Goal: Answer question/provide support: Share knowledge or assist other users

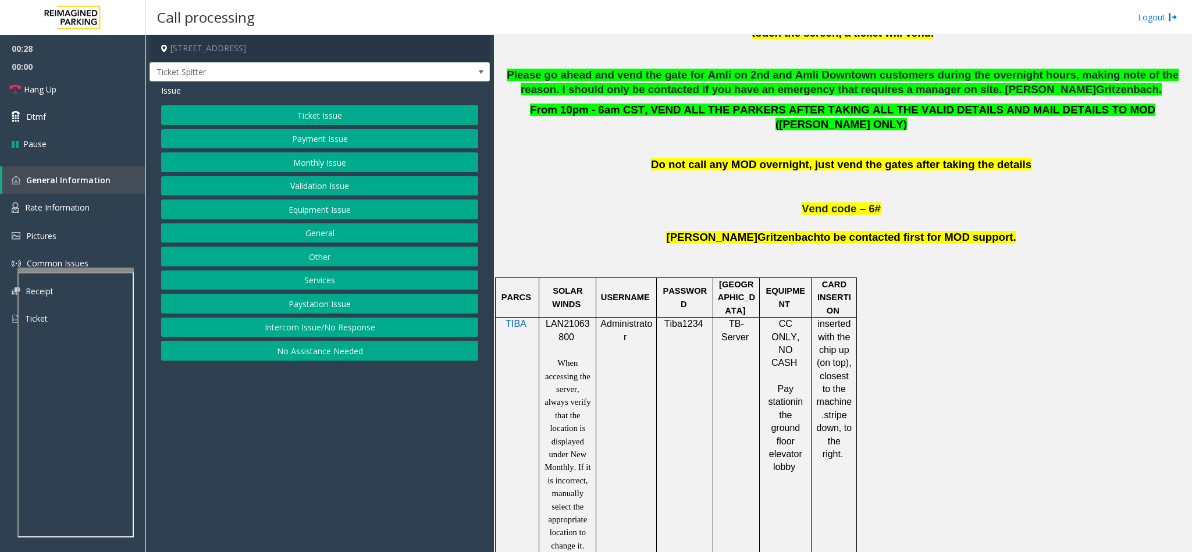
scroll to position [698, 0]
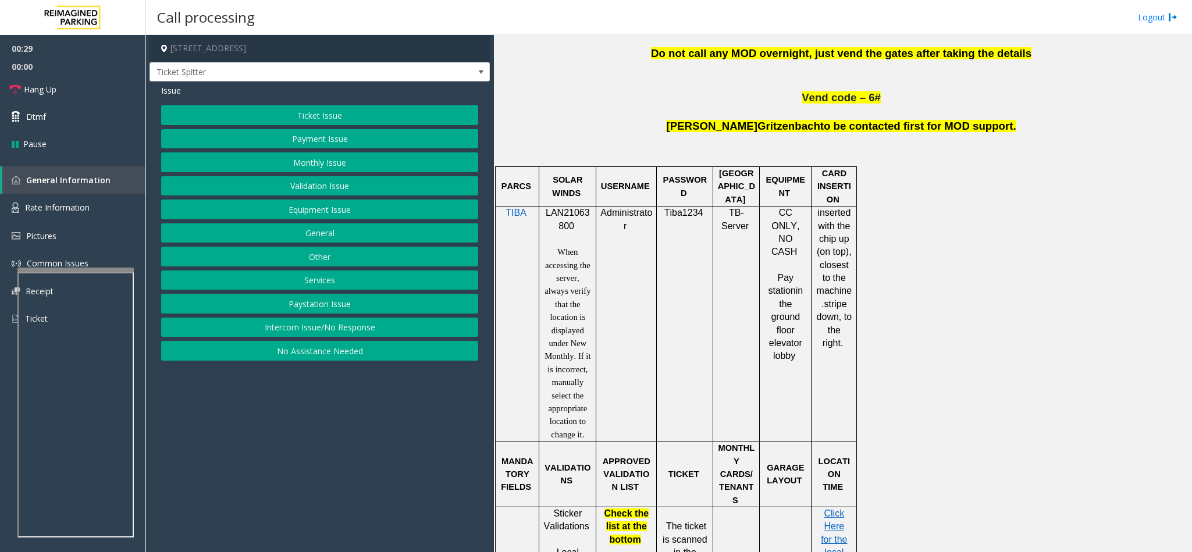
click at [568, 208] on span "LAN21063800" at bounding box center [568, 219] width 44 height 23
copy p "LAN21063800"
click at [388, 208] on button "Equipment Issue" at bounding box center [319, 210] width 317 height 20
click at [267, 211] on button "Gate / Door Won't Open" at bounding box center [319, 210] width 317 height 20
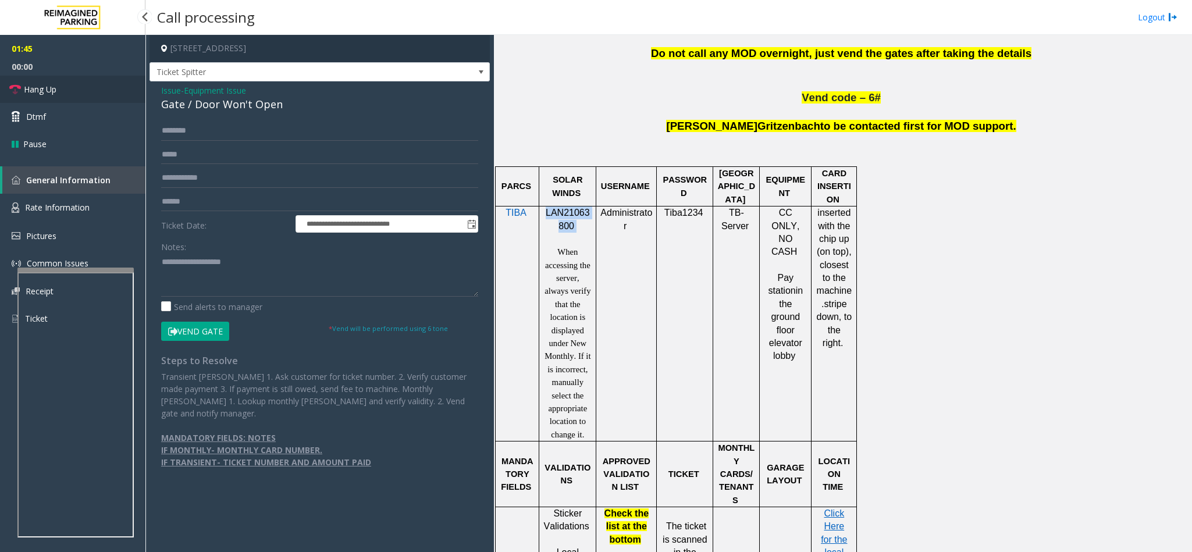
click at [72, 88] on link "Hang Up" at bounding box center [72, 89] width 145 height 27
click at [201, 275] on textarea at bounding box center [319, 275] width 317 height 44
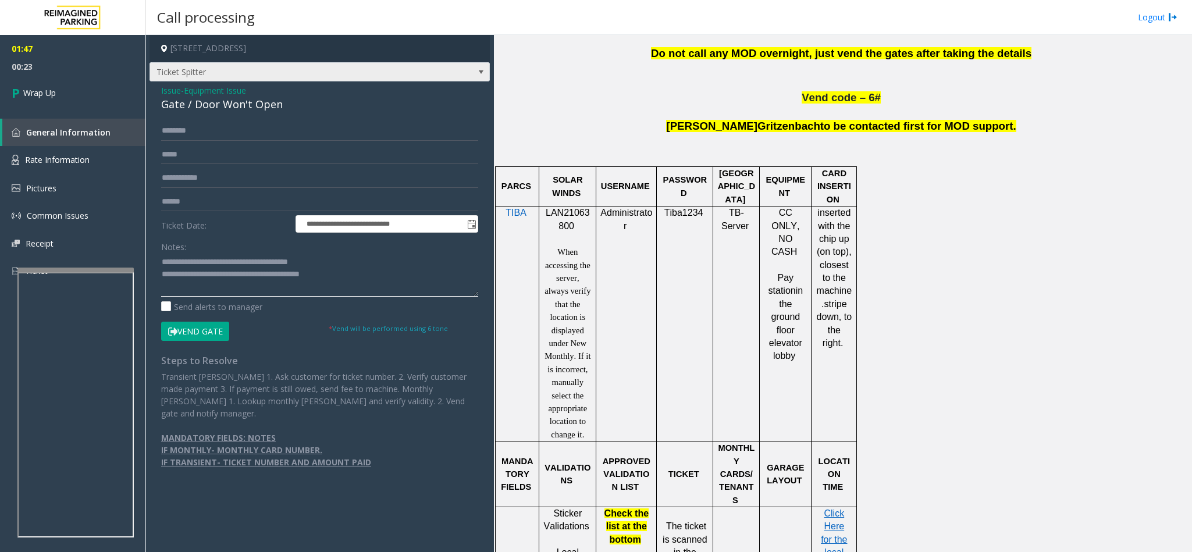
type textarea "**********"
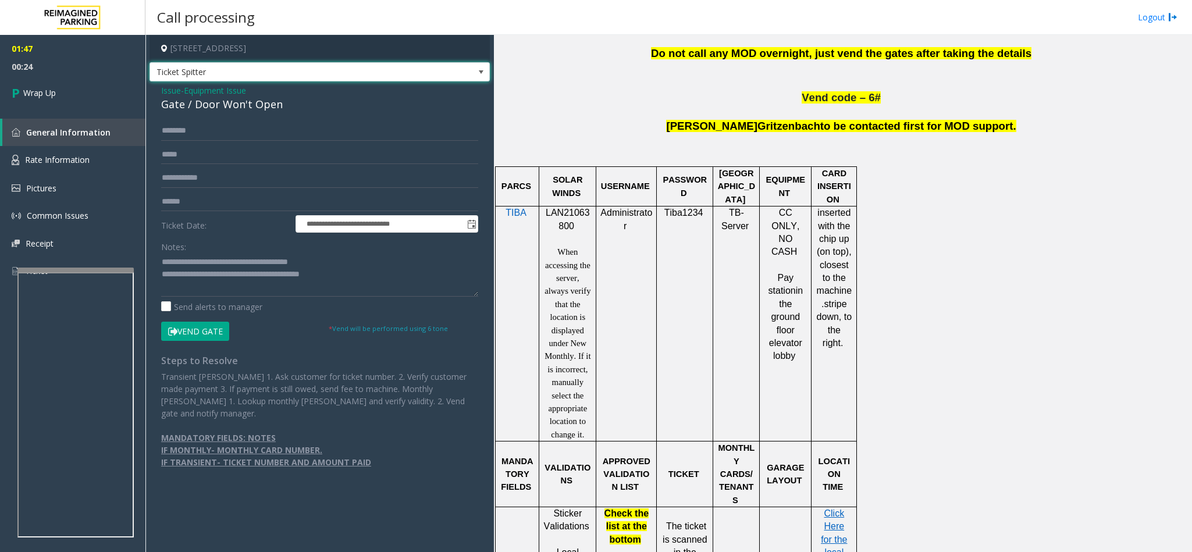
click at [227, 63] on span "Ticket Spitter" at bounding box center [286, 72] width 272 height 19
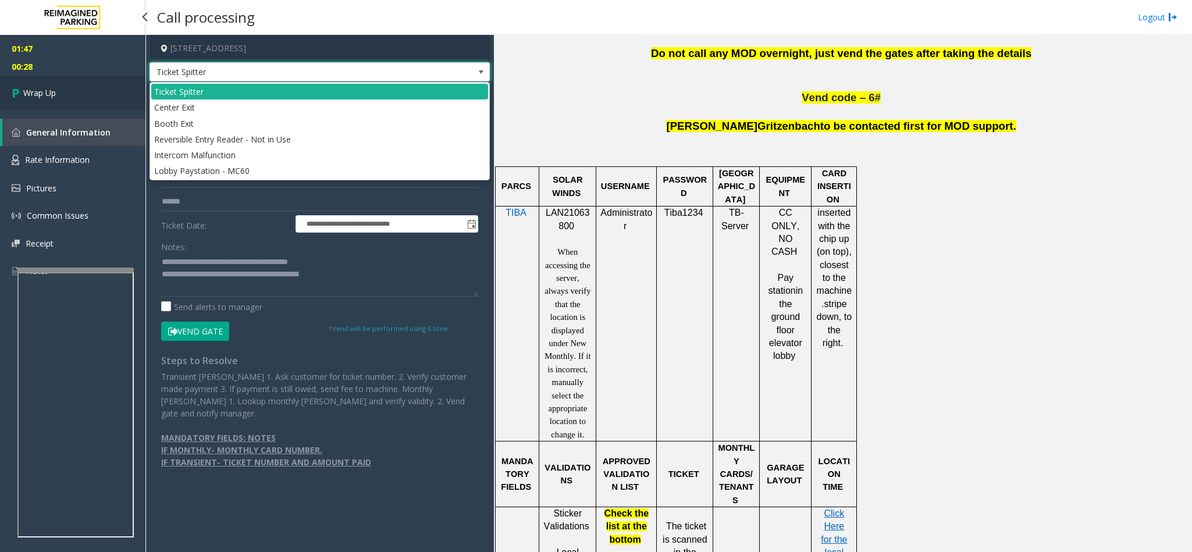
click at [77, 84] on link "Wrap Up" at bounding box center [72, 93] width 145 height 34
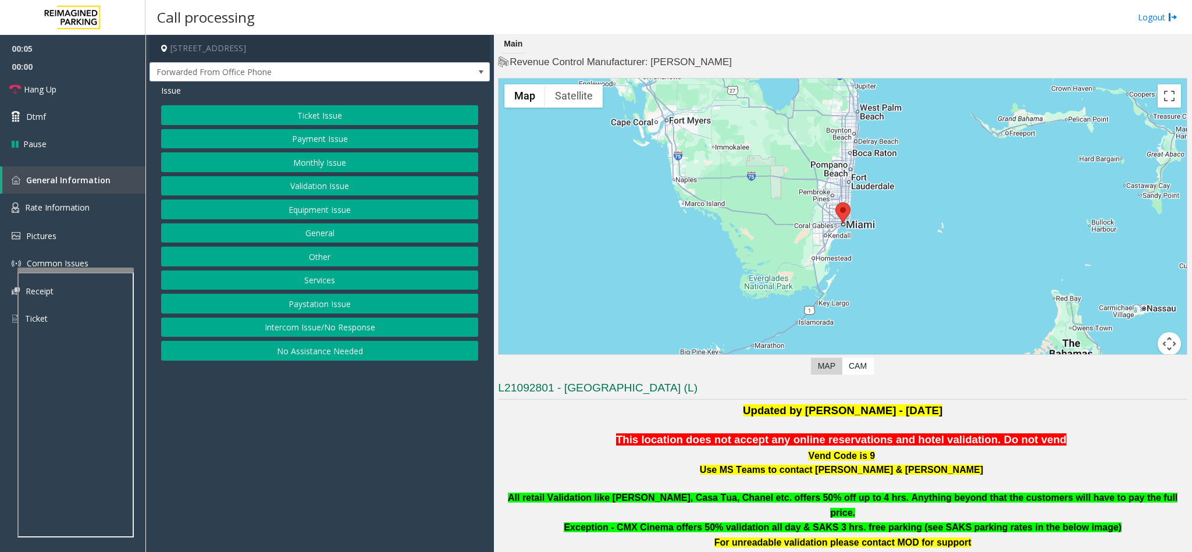
click at [348, 337] on button "Intercom Issue/No Response" at bounding box center [319, 328] width 317 height 20
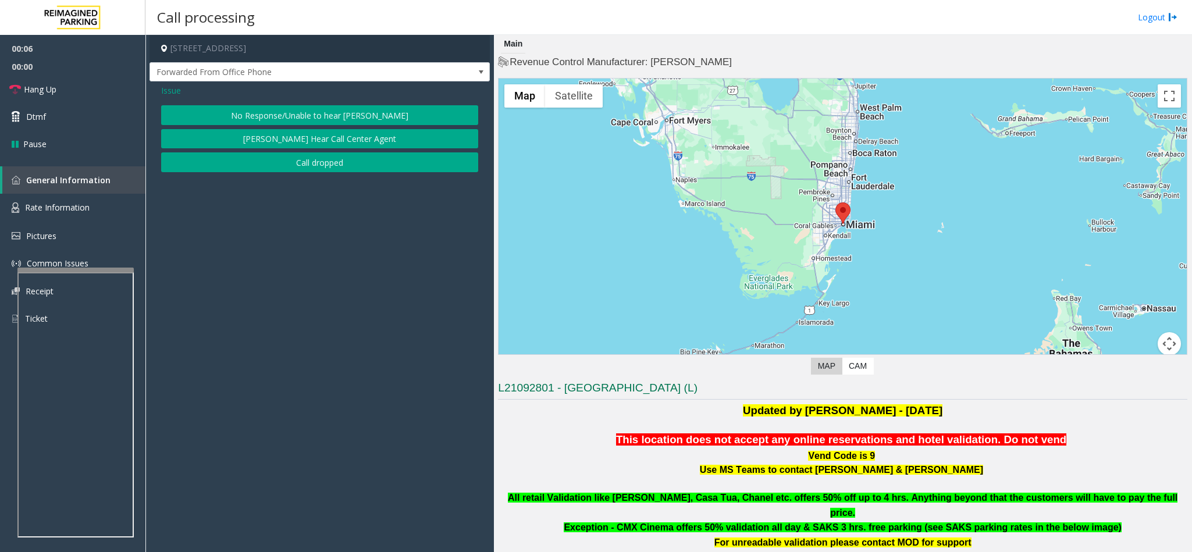
click at [294, 103] on div "Issue No Response/Unable to hear [PERSON_NAME] Cannot Hear Call Center Agent Ca…" at bounding box center [319, 129] width 340 height 97
click at [262, 119] on button "No Response/Unable to hear [PERSON_NAME]" at bounding box center [319, 115] width 317 height 20
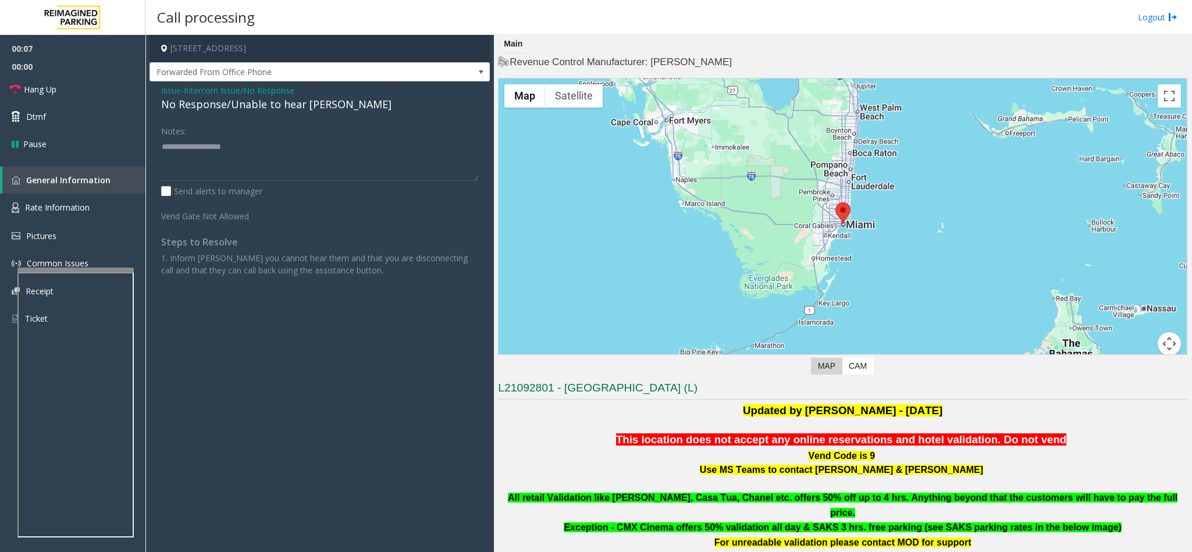
click at [200, 99] on div "No Response/Unable to hear [PERSON_NAME]" at bounding box center [319, 105] width 317 height 16
click at [323, 145] on textarea at bounding box center [319, 159] width 317 height 44
type textarea "**********"
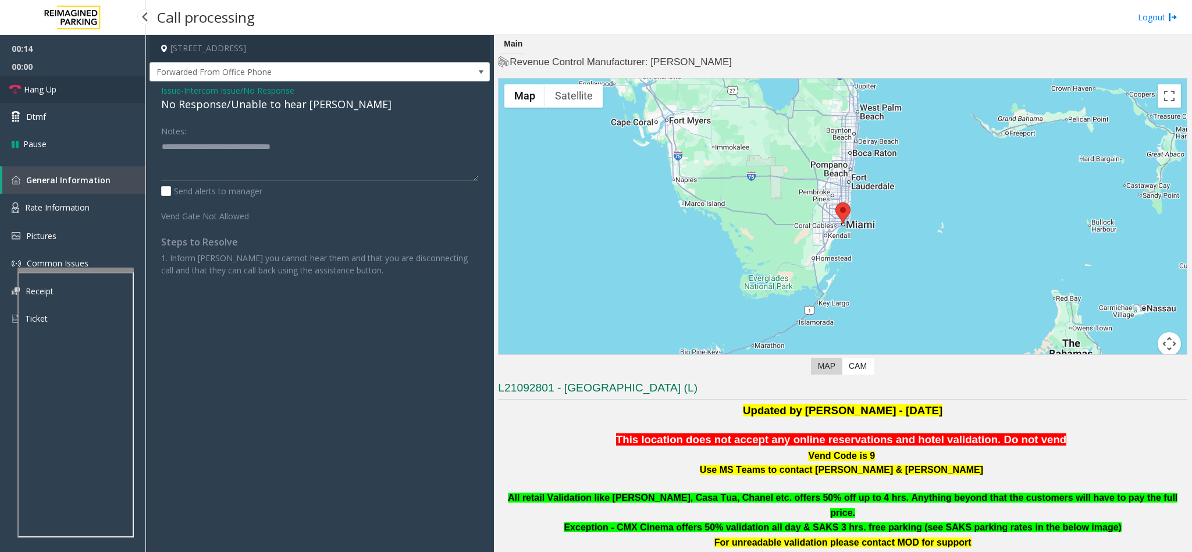
click at [97, 98] on link "Hang Up" at bounding box center [72, 89] width 145 height 27
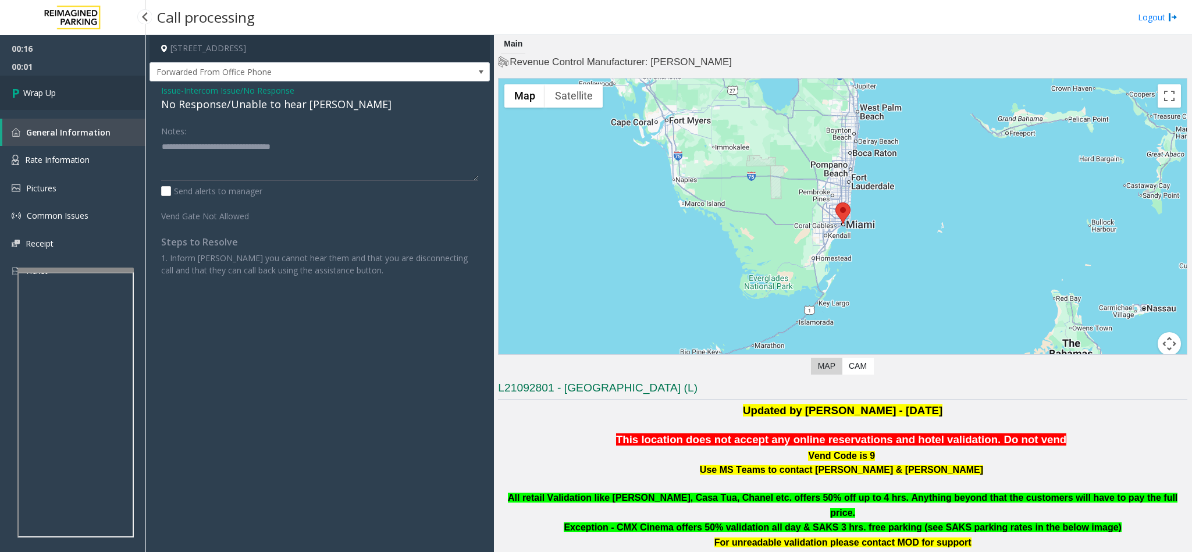
click at [106, 90] on link "Wrap Up" at bounding box center [72, 93] width 145 height 34
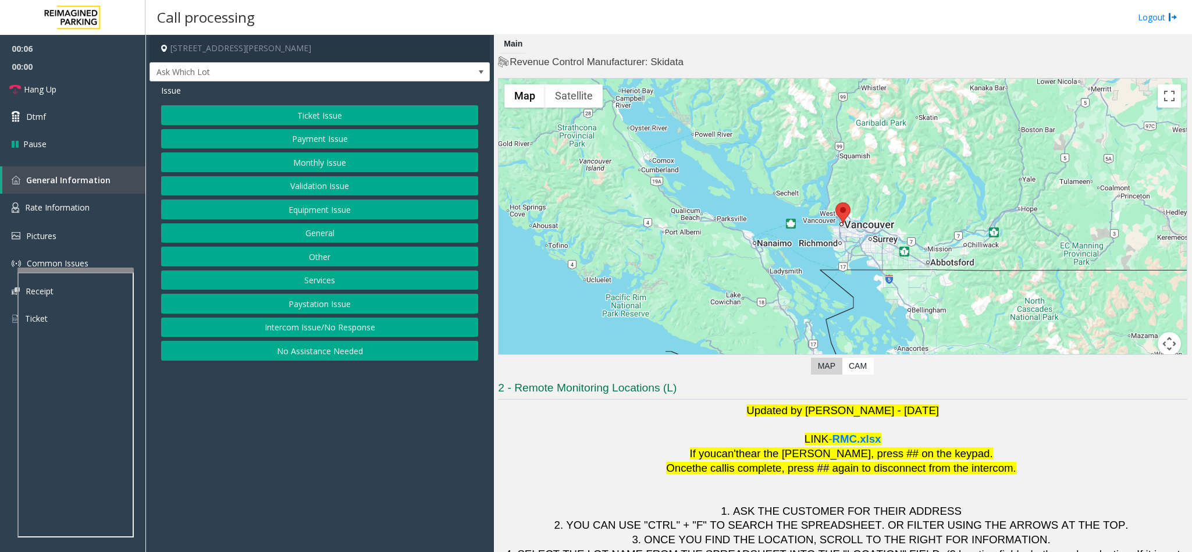
click at [300, 325] on button "Intercom Issue/No Response" at bounding box center [319, 328] width 317 height 20
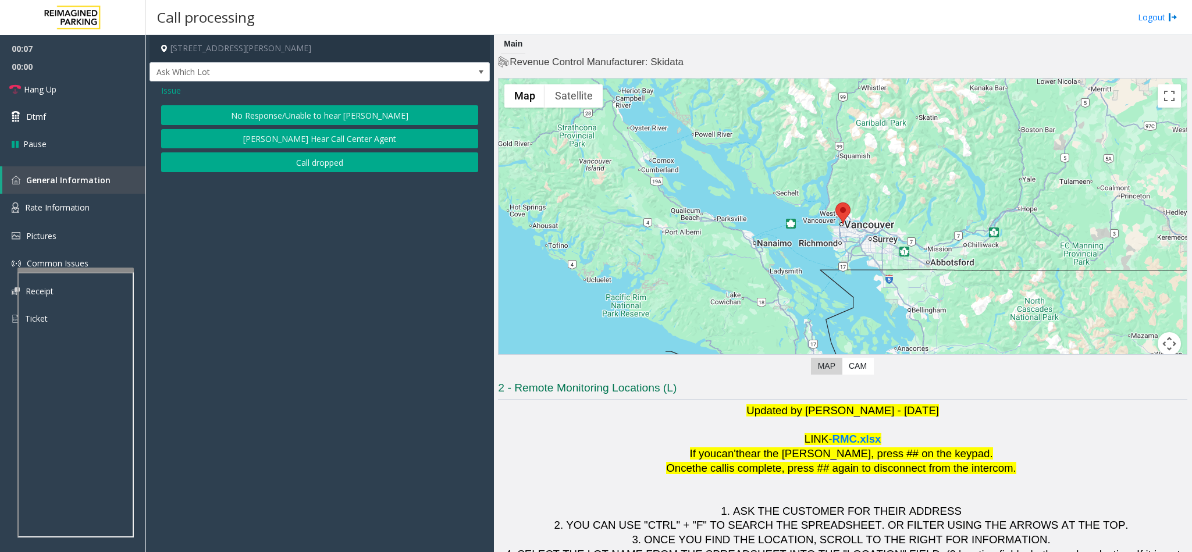
click at [284, 109] on button "No Response/Unable to hear [PERSON_NAME]" at bounding box center [319, 115] width 317 height 20
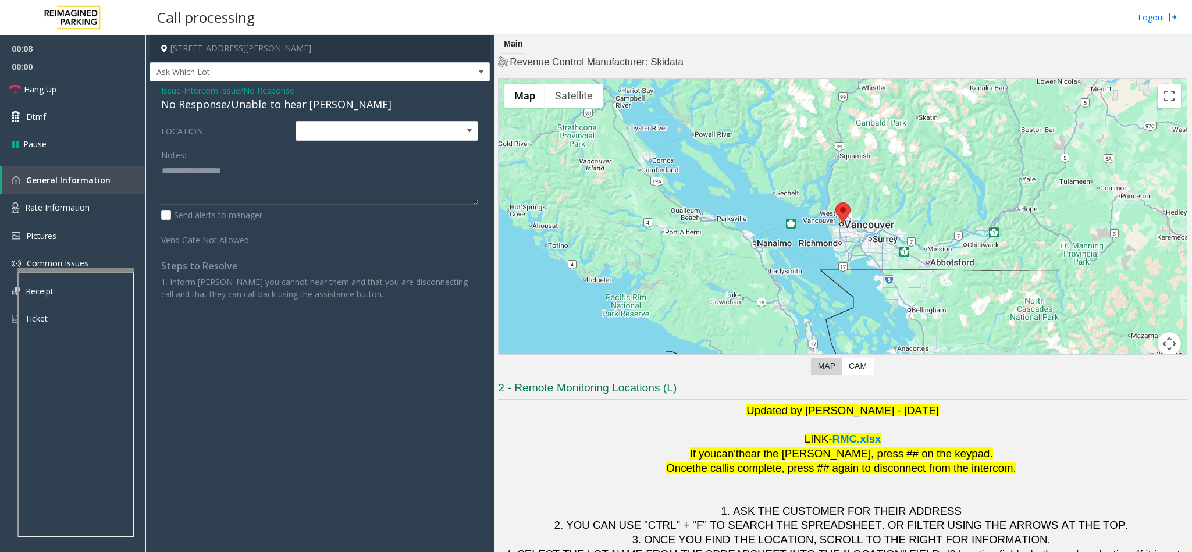
click at [232, 111] on div "No Response/Unable to hear [PERSON_NAME]" at bounding box center [319, 105] width 317 height 16
click at [343, 179] on textarea at bounding box center [319, 183] width 317 height 44
type textarea "**********"
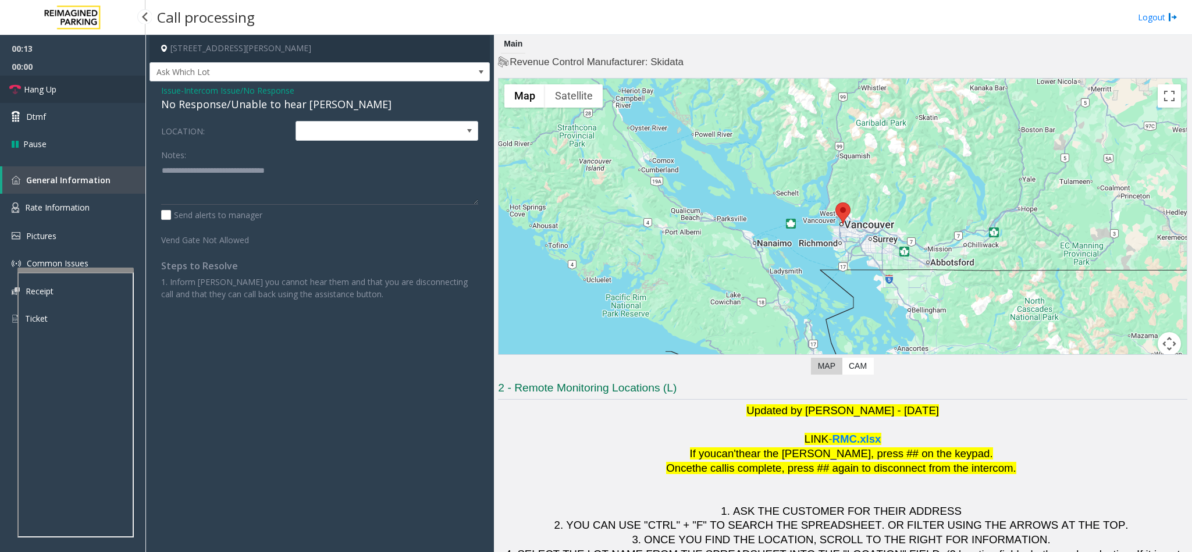
click at [97, 91] on link "Hang Up" at bounding box center [72, 89] width 145 height 27
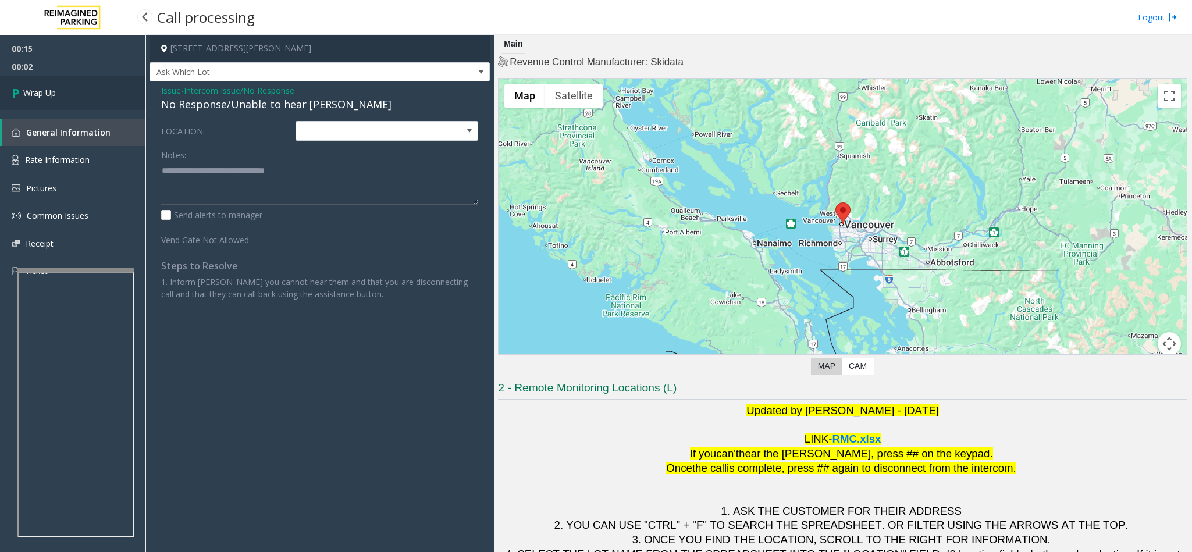
click at [98, 93] on link "Wrap Up" at bounding box center [72, 93] width 145 height 34
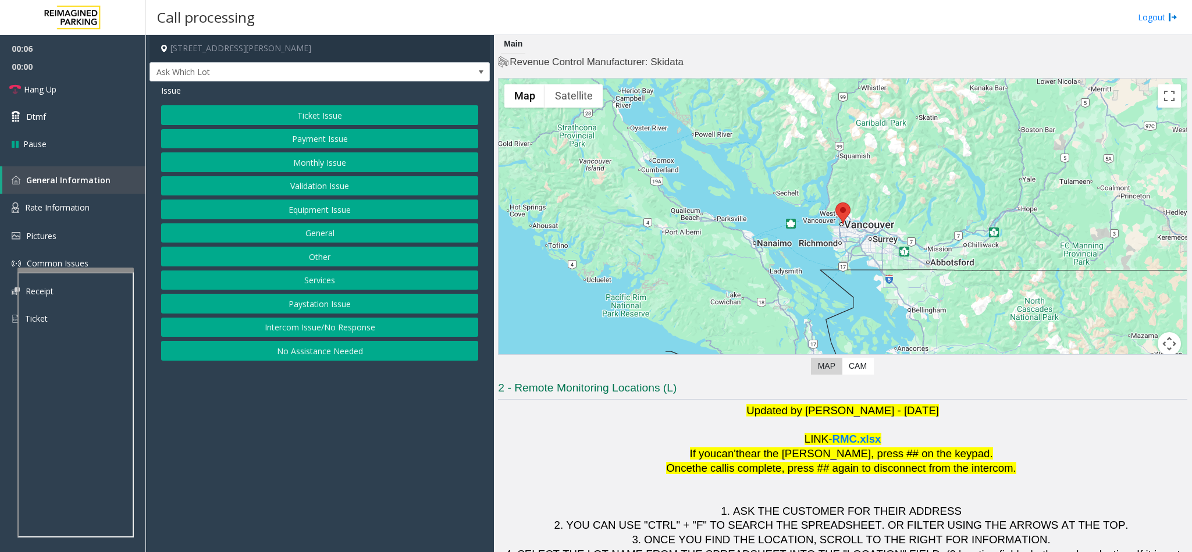
click at [280, 332] on button "Intercom Issue/No Response" at bounding box center [319, 328] width 317 height 20
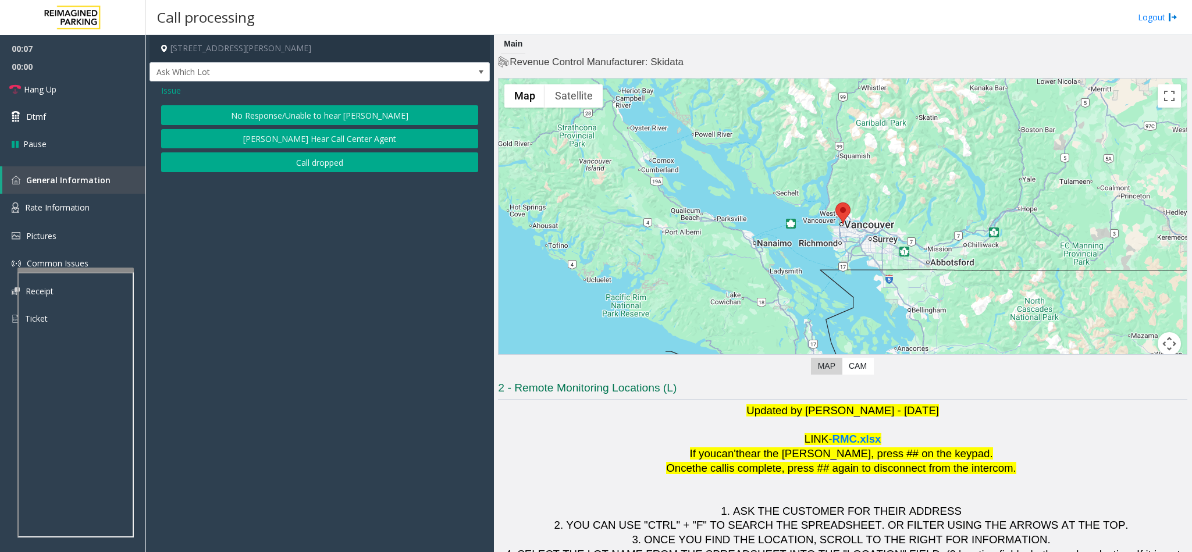
click at [265, 106] on button "No Response/Unable to hear [PERSON_NAME]" at bounding box center [319, 115] width 317 height 20
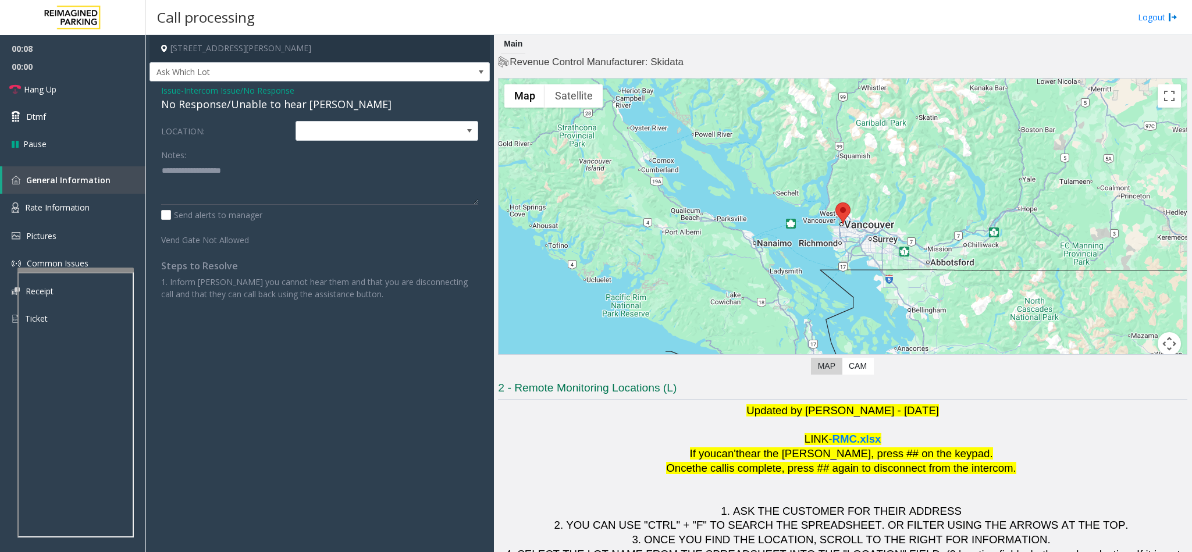
click at [265, 106] on div "No Response/Unable to hear [PERSON_NAME]" at bounding box center [319, 105] width 317 height 16
click at [261, 109] on div "No Response/Unable to hear [PERSON_NAME]" at bounding box center [319, 105] width 317 height 16
drag, startPoint x: 261, startPoint y: 109, endPoint x: 222, endPoint y: 38, distance: 80.4
click at [237, 63] on div "[STREET_ADDRESS][PERSON_NAME] Ask Which Lot Issue - Intercom Issue/No Response …" at bounding box center [319, 173] width 340 height 277
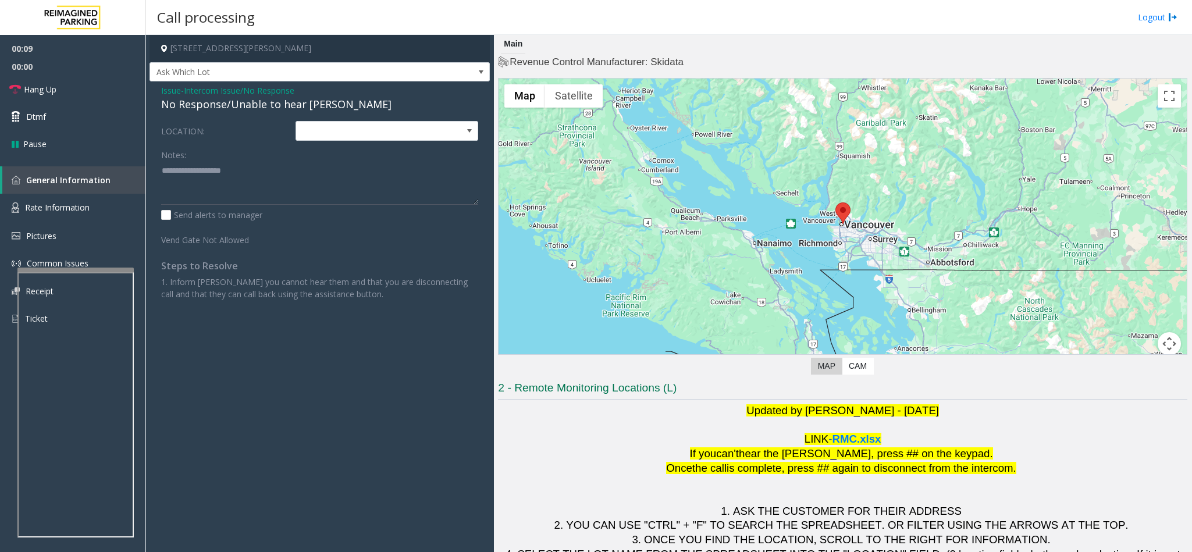
click at [205, 4] on h3 "Call processing" at bounding box center [205, 17] width 109 height 29
click at [194, 106] on div "No Response/Unable to hear [PERSON_NAME]" at bounding box center [319, 105] width 317 height 16
click at [194, 107] on div "No Response/Unable to hear [PERSON_NAME]" at bounding box center [319, 105] width 317 height 16
type textarea "**********"
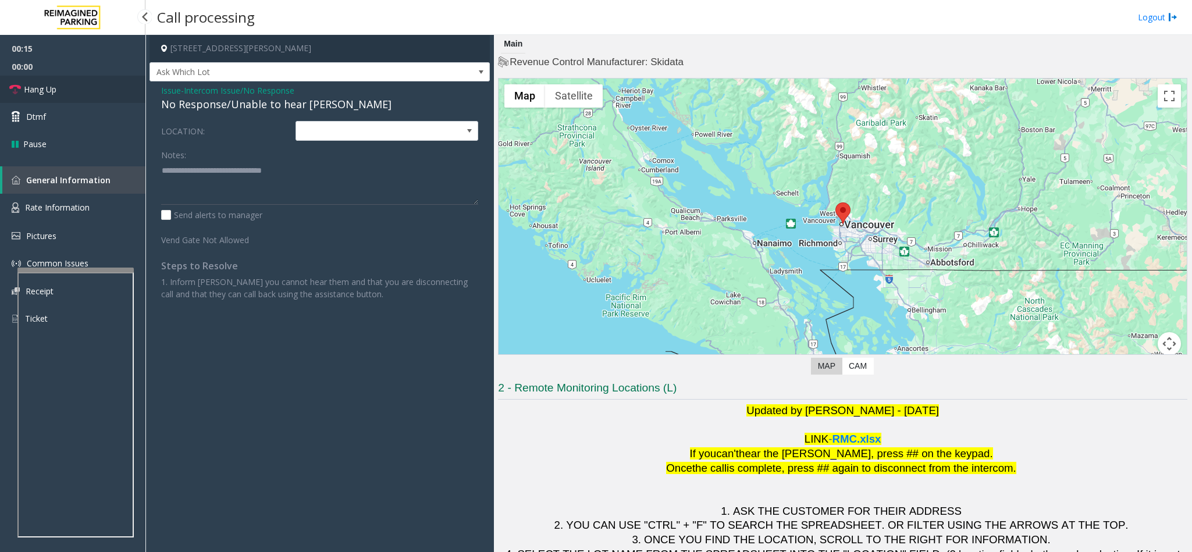
click at [124, 82] on link "Hang Up" at bounding box center [72, 89] width 145 height 27
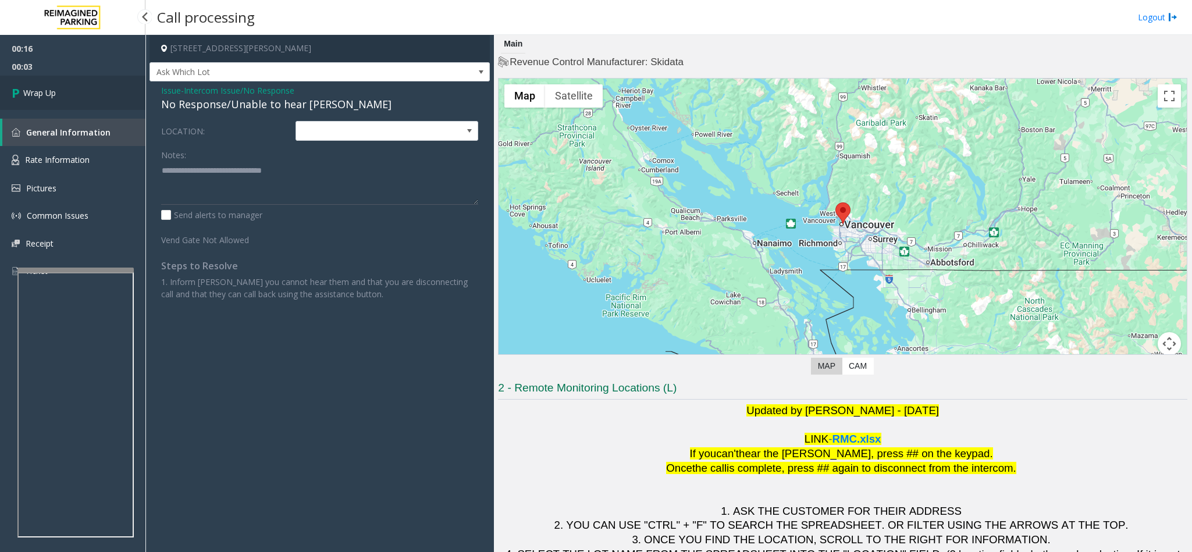
click at [124, 82] on link "Wrap Up" at bounding box center [72, 93] width 145 height 34
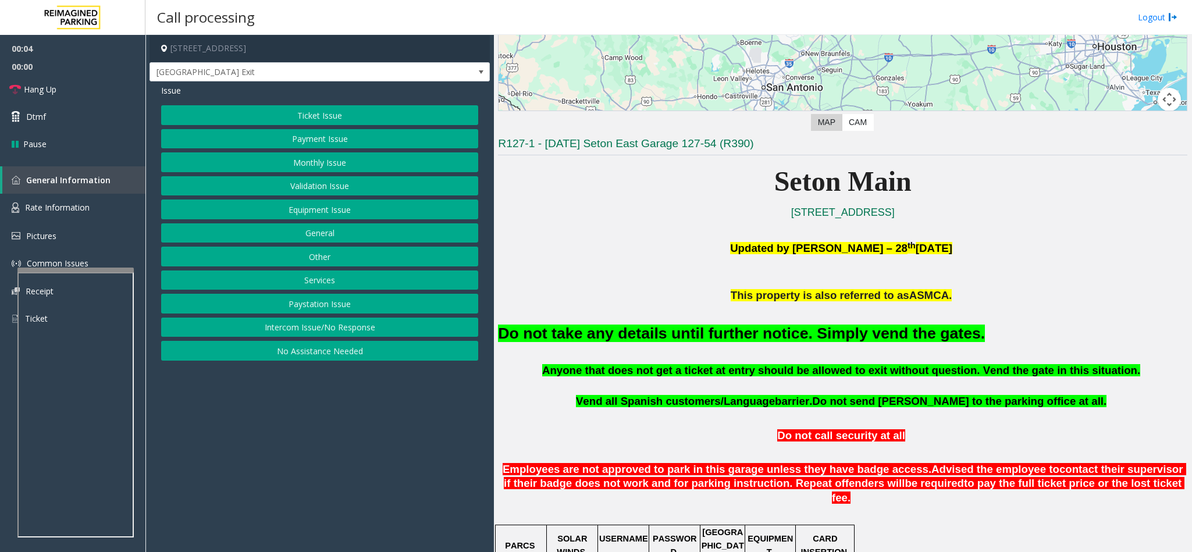
scroll to position [349, 0]
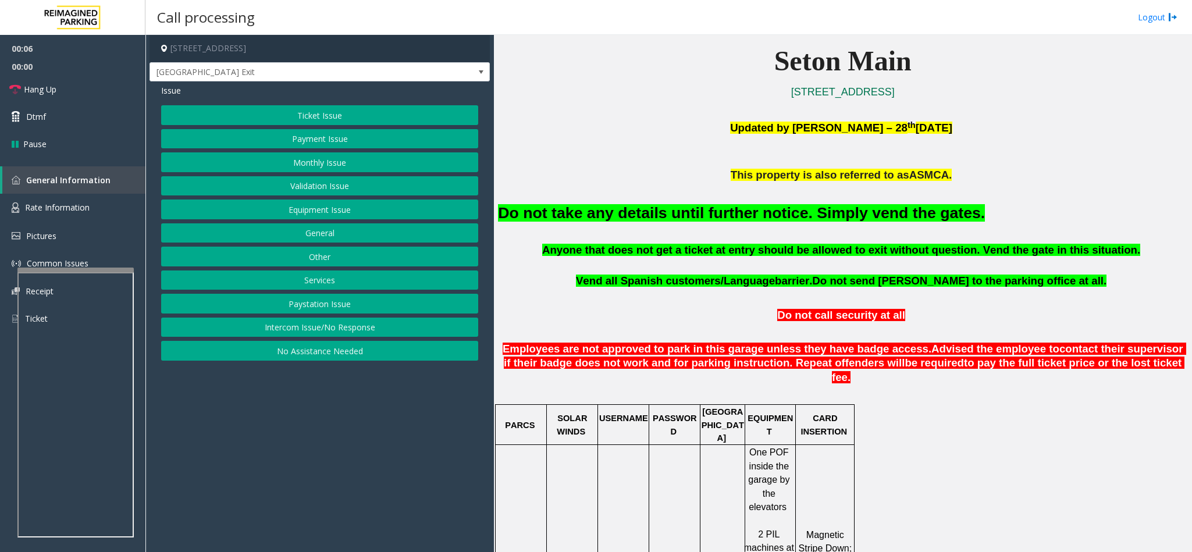
click at [319, 206] on button "Equipment Issue" at bounding box center [319, 210] width 317 height 20
click at [318, 210] on button "Gate / Door Won't Open" at bounding box center [319, 210] width 317 height 20
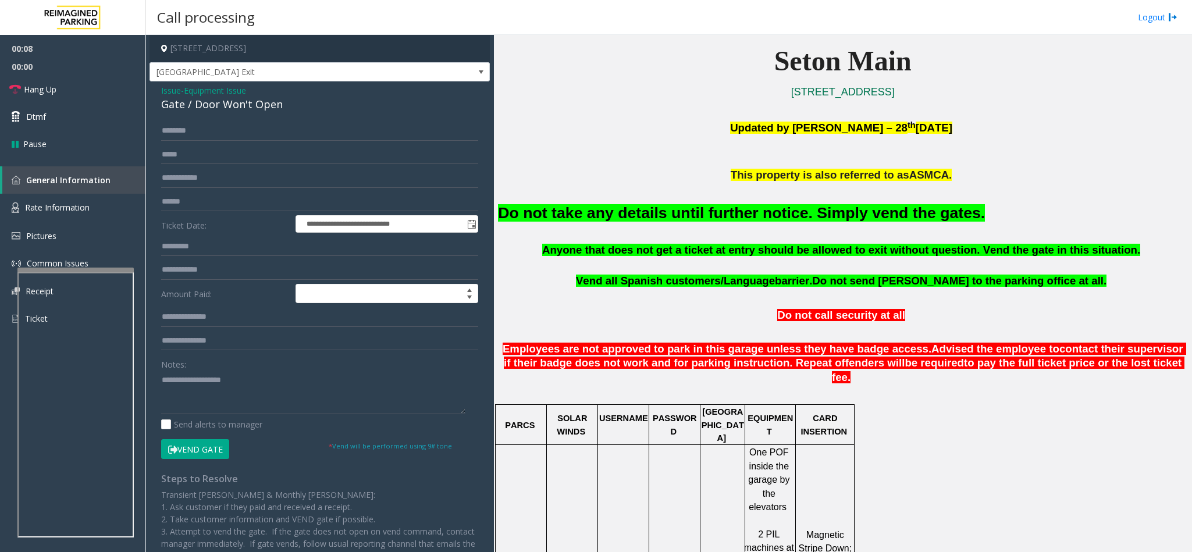
click at [179, 445] on button "Vend Gate" at bounding box center [195, 449] width 68 height 20
click at [800, 272] on p at bounding box center [842, 266] width 689 height 16
click at [802, 280] on span "barrier." at bounding box center [793, 281] width 37 height 12
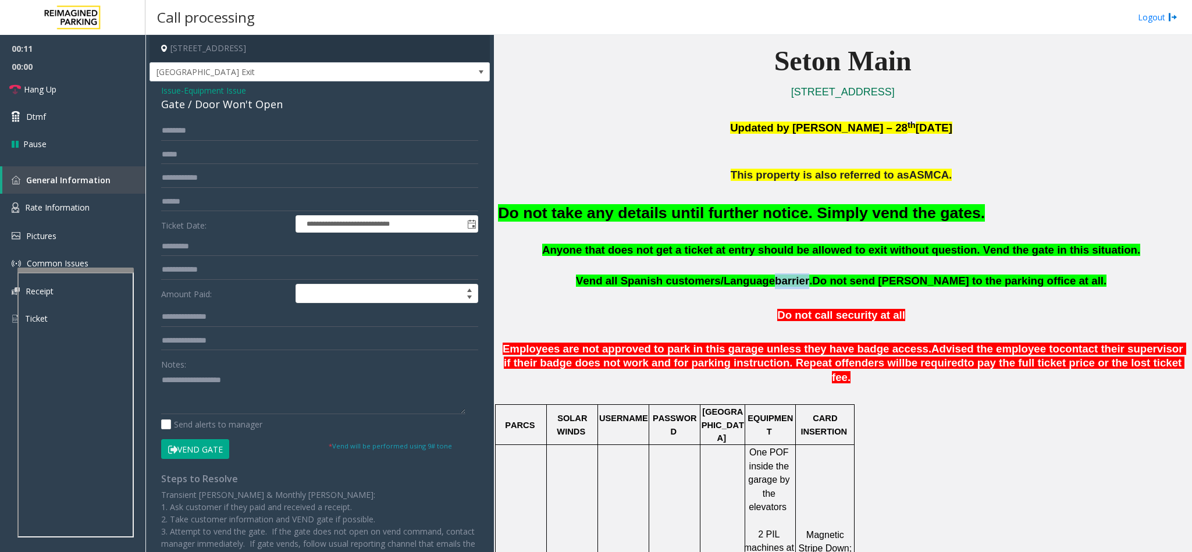
click at [803, 281] on span "barrier." at bounding box center [793, 281] width 37 height 12
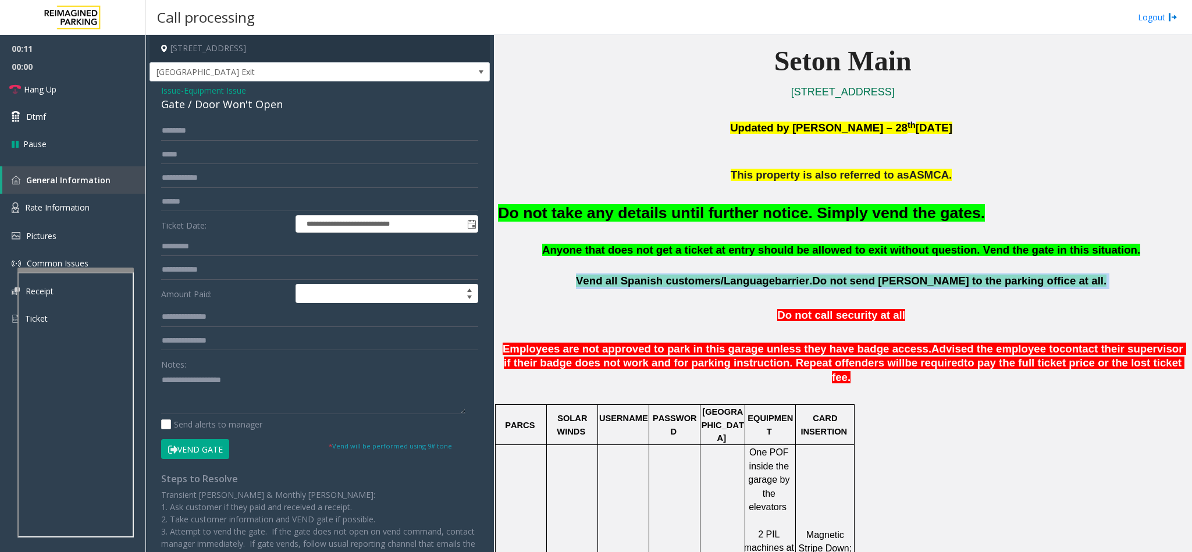
click at [803, 281] on span "barrier." at bounding box center [793, 281] width 37 height 12
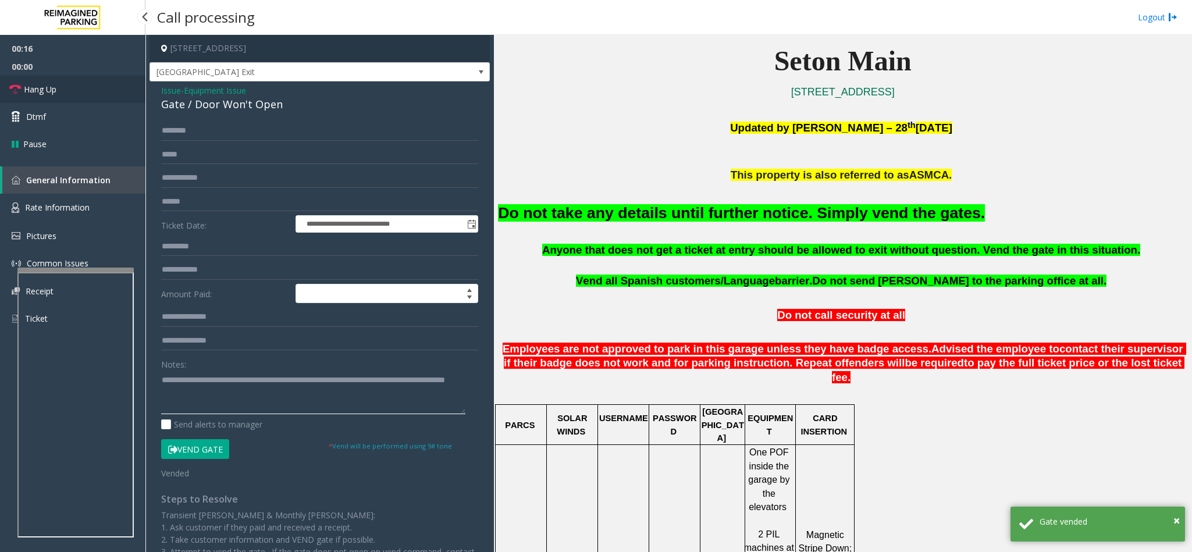
type textarea "**********"
click at [62, 82] on link "Hang Up" at bounding box center [72, 89] width 145 height 27
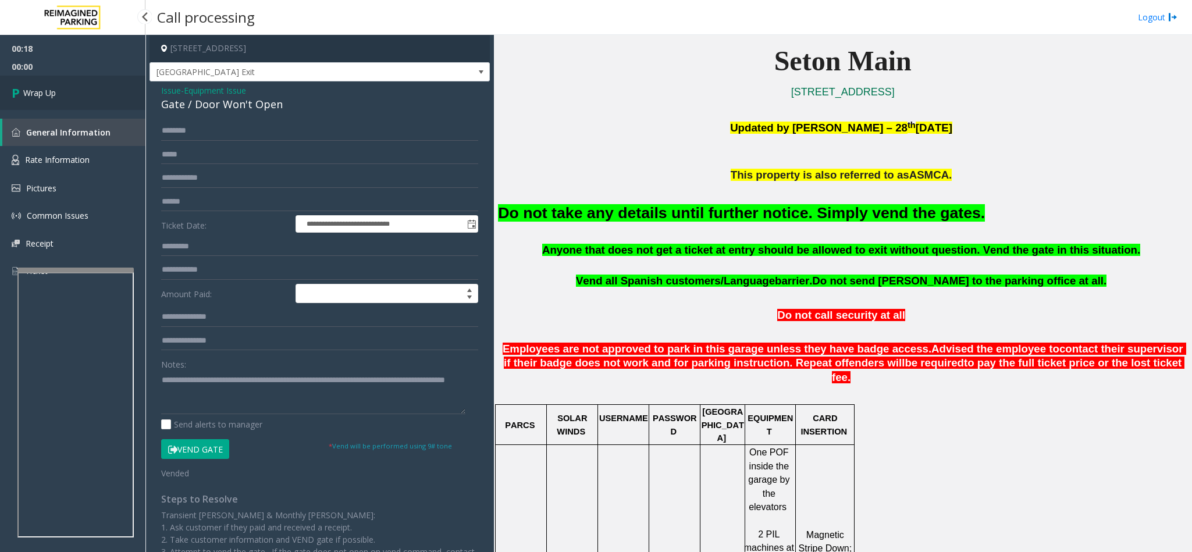
click at [63, 84] on link "Wrap Up" at bounding box center [72, 93] width 145 height 34
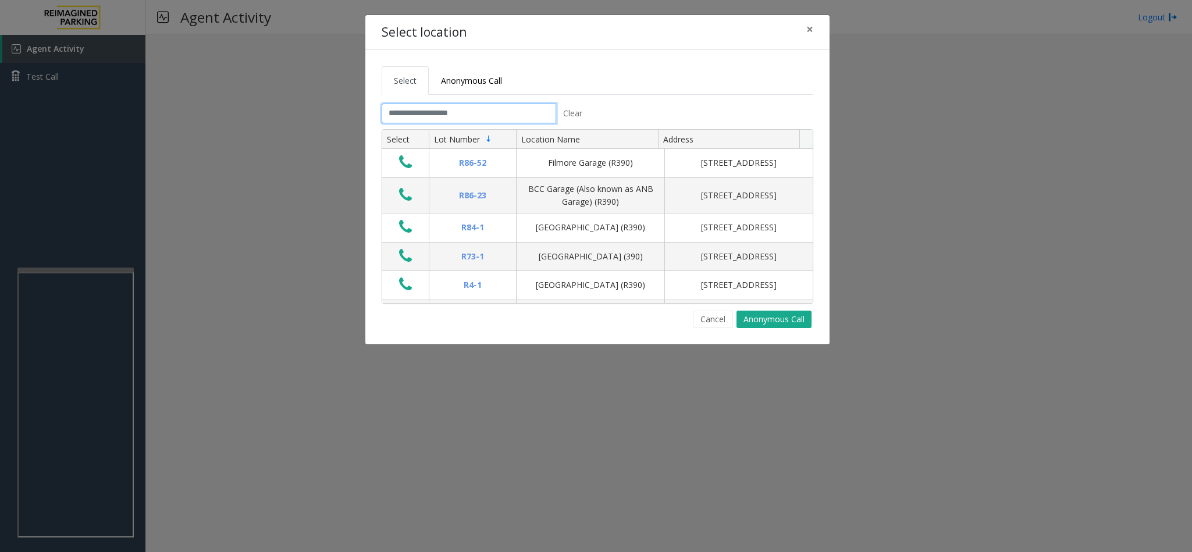
click at [483, 122] on input "text" at bounding box center [469, 114] width 174 height 20
click at [477, 86] on span "Anonymous Call" at bounding box center [471, 80] width 61 height 11
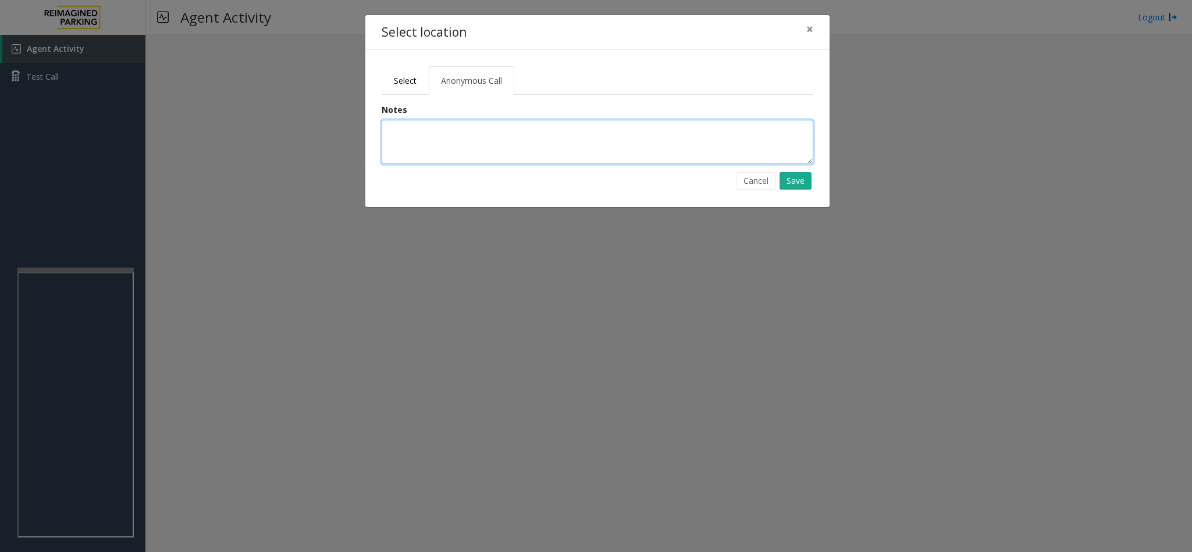
click at [433, 138] on textarea at bounding box center [598, 142] width 432 height 44
click at [461, 137] on textarea at bounding box center [598, 142] width 432 height 44
type textarea "**********"
click at [800, 183] on button "Save" at bounding box center [795, 180] width 32 height 17
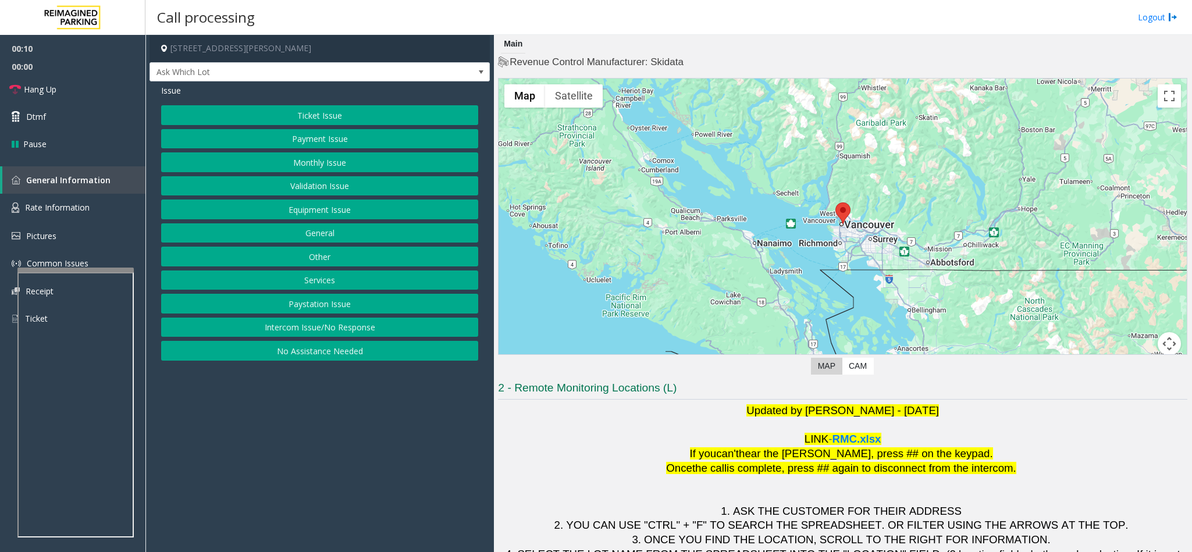
click at [290, 329] on button "Intercom Issue/No Response" at bounding box center [319, 328] width 317 height 20
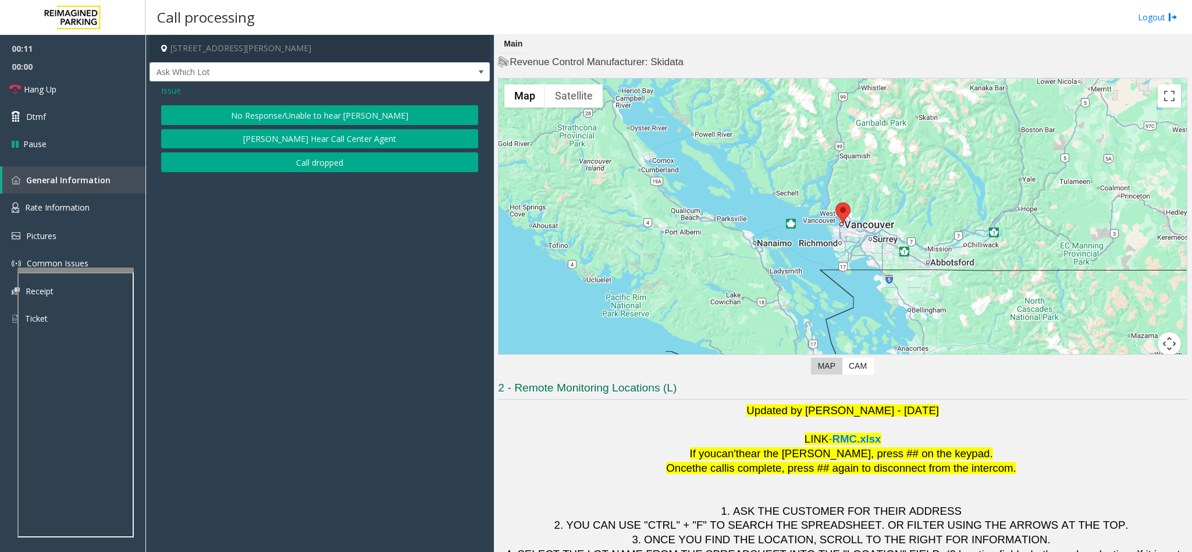
click at [257, 112] on button "No Response/Unable to hear [PERSON_NAME]" at bounding box center [319, 115] width 317 height 20
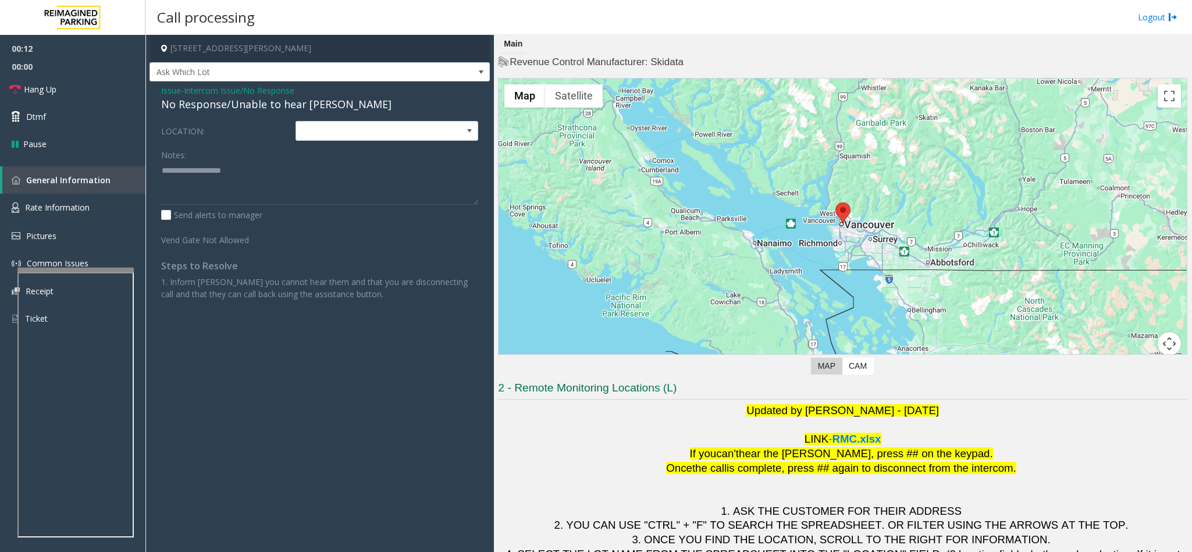
click at [243, 110] on div "No Response/Unable to hear [PERSON_NAME]" at bounding box center [319, 105] width 317 height 16
click at [241, 111] on div "No Response/Unable to hear [PERSON_NAME]" at bounding box center [319, 105] width 317 height 16
click at [236, 101] on div "No Response/Unable to hear [PERSON_NAME]" at bounding box center [319, 105] width 317 height 16
click at [233, 102] on div "No Response/Unable to hear [PERSON_NAME]" at bounding box center [319, 105] width 317 height 16
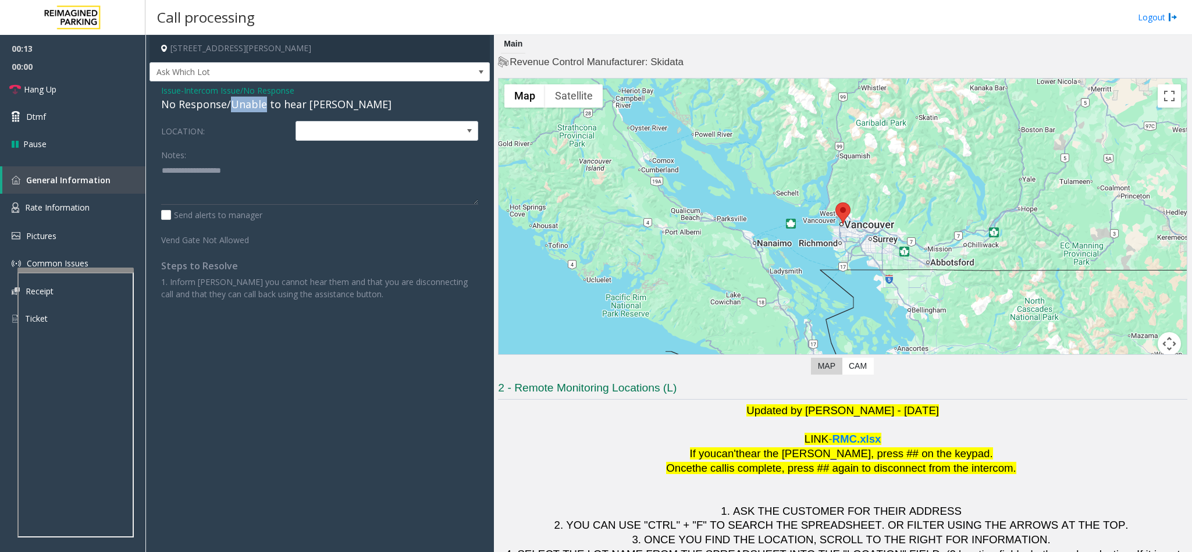
click at [233, 99] on div "No Response/Unable to hear [PERSON_NAME]" at bounding box center [319, 105] width 317 height 16
click at [115, 95] on link "Hang Up" at bounding box center [72, 89] width 145 height 27
click at [182, 106] on div "No Response/Unable to hear [PERSON_NAME]" at bounding box center [319, 105] width 317 height 16
click at [183, 105] on div "No Response/Unable to hear [PERSON_NAME]" at bounding box center [319, 105] width 317 height 16
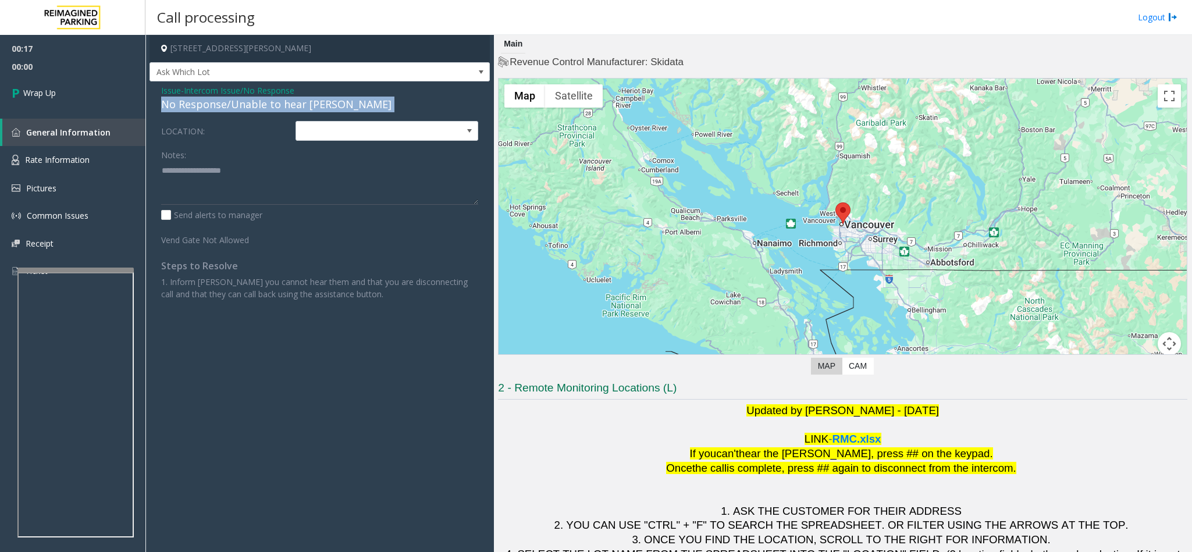
click at [183, 105] on div "No Response/Unable to hear [PERSON_NAME]" at bounding box center [319, 105] width 317 height 16
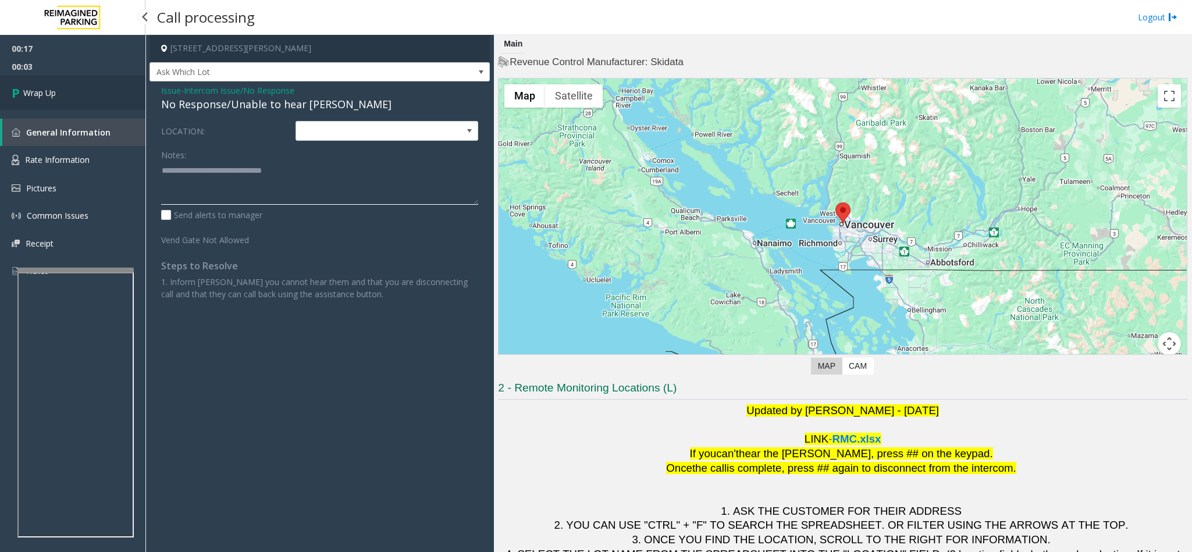
type textarea "**********"
click at [112, 99] on link "Wrap Up" at bounding box center [72, 93] width 145 height 34
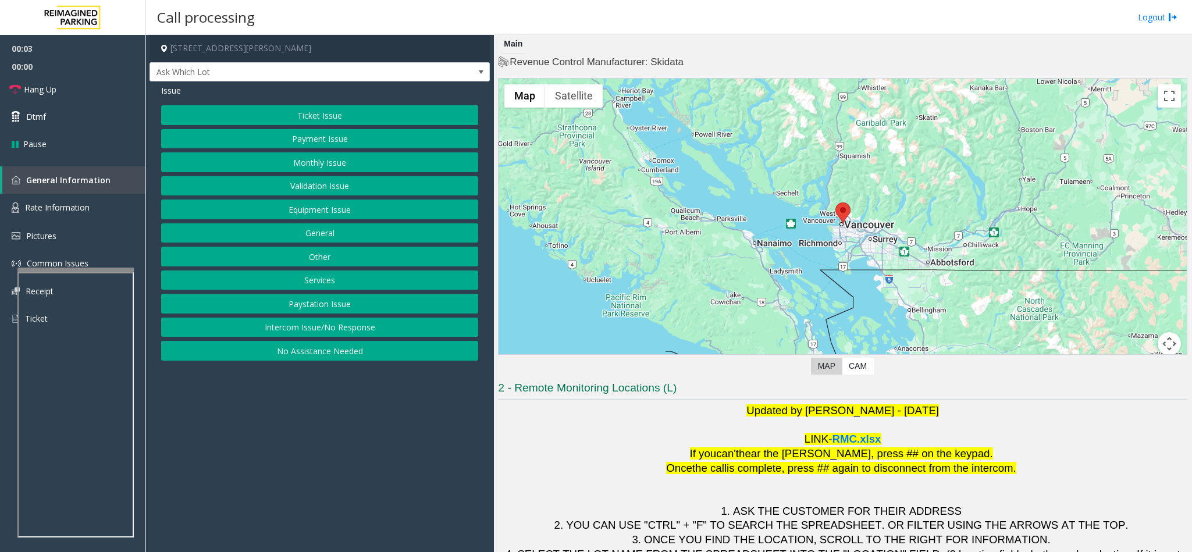
drag, startPoint x: 297, startPoint y: 330, endPoint x: 304, endPoint y: 307, distance: 24.5
click at [300, 322] on div "Ticket Issue Payment Issue Monthly Issue Validation Issue Equipment Issue Gener…" at bounding box center [319, 232] width 317 height 255
click at [319, 329] on button "Intercom Issue/No Response" at bounding box center [319, 328] width 317 height 20
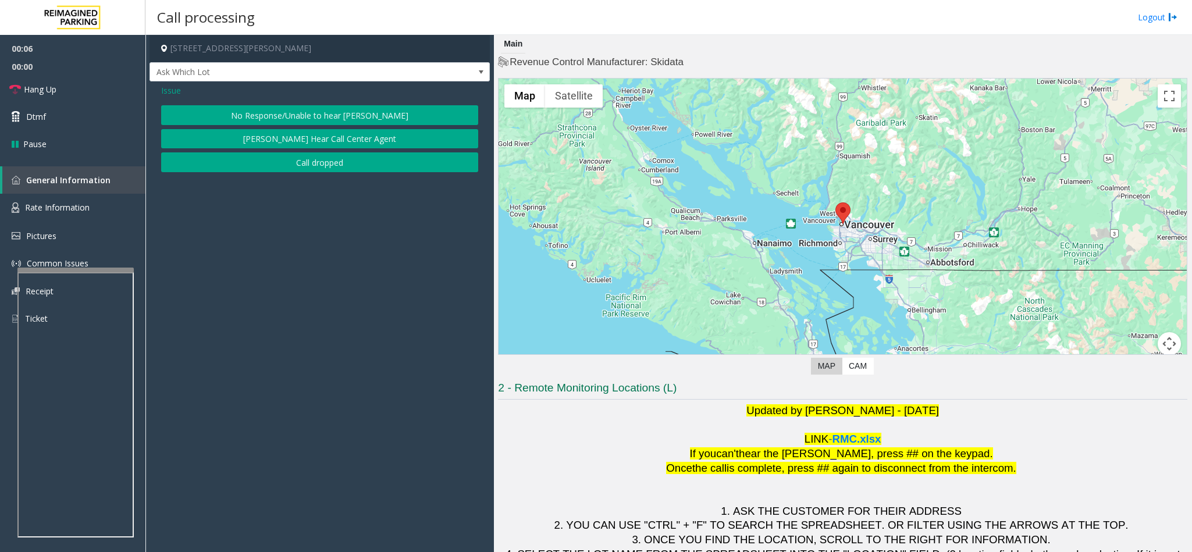
click at [277, 114] on button "No Response/Unable to hear [PERSON_NAME]" at bounding box center [319, 115] width 317 height 20
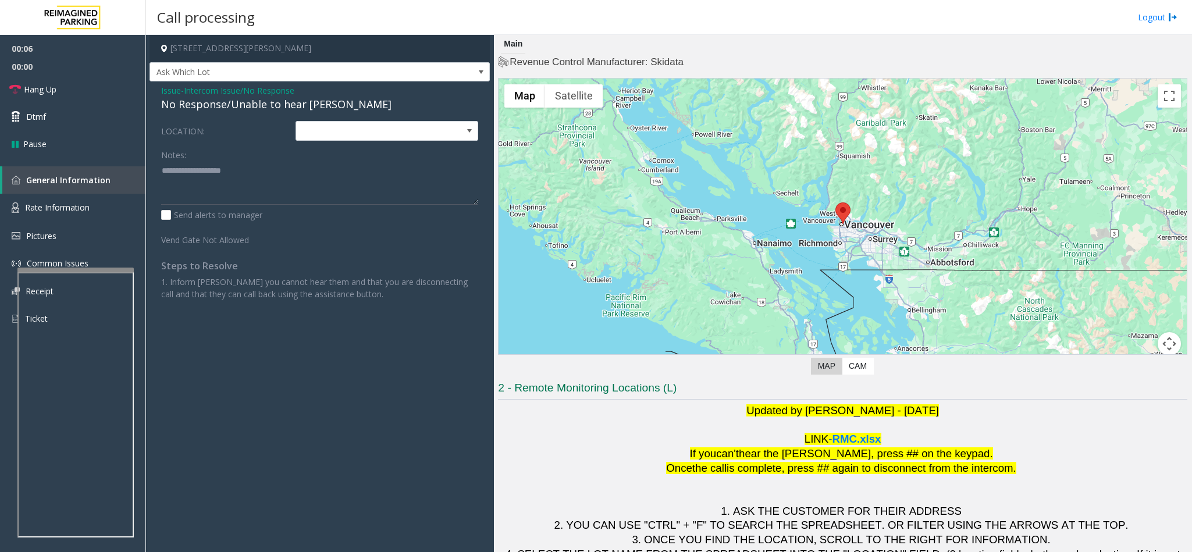
click at [263, 106] on div "No Response/Unable to hear [PERSON_NAME]" at bounding box center [319, 105] width 317 height 16
click at [311, 171] on textarea at bounding box center [319, 183] width 317 height 44
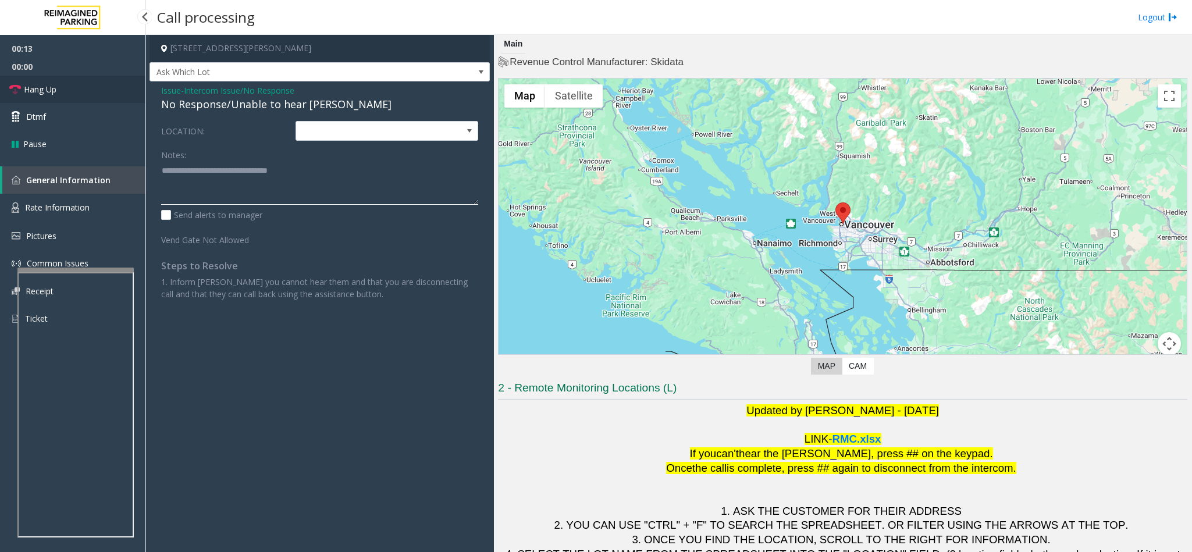
type textarea "**********"
click at [84, 95] on link "Hang Up" at bounding box center [72, 89] width 145 height 27
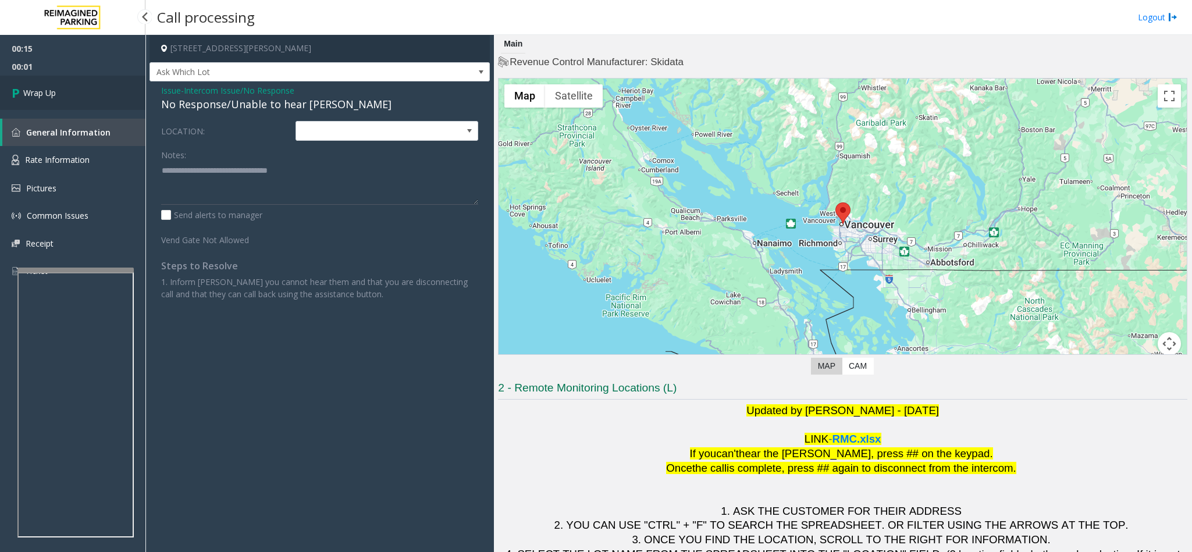
click at [84, 95] on link "Wrap Up" at bounding box center [72, 93] width 145 height 34
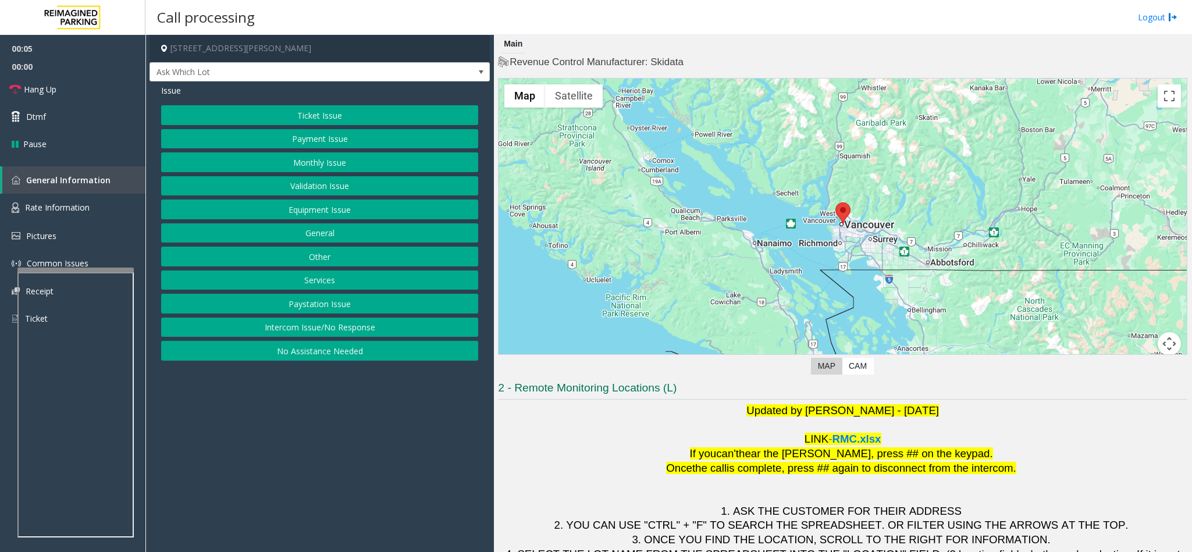
click at [321, 332] on button "Intercom Issue/No Response" at bounding box center [319, 328] width 317 height 20
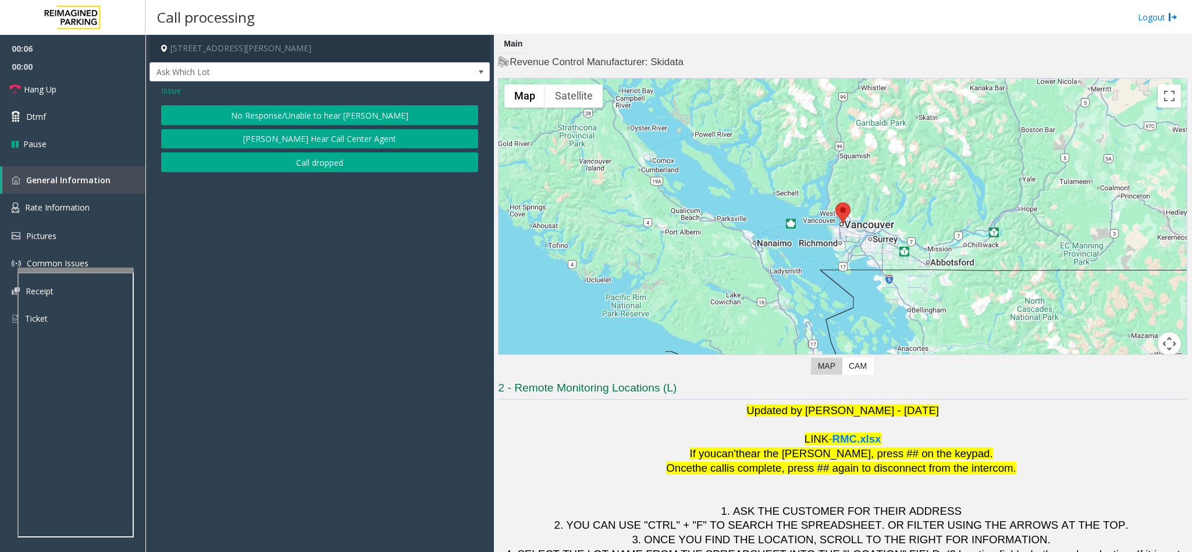
click at [302, 112] on button "No Response/Unable to hear [PERSON_NAME]" at bounding box center [319, 115] width 317 height 20
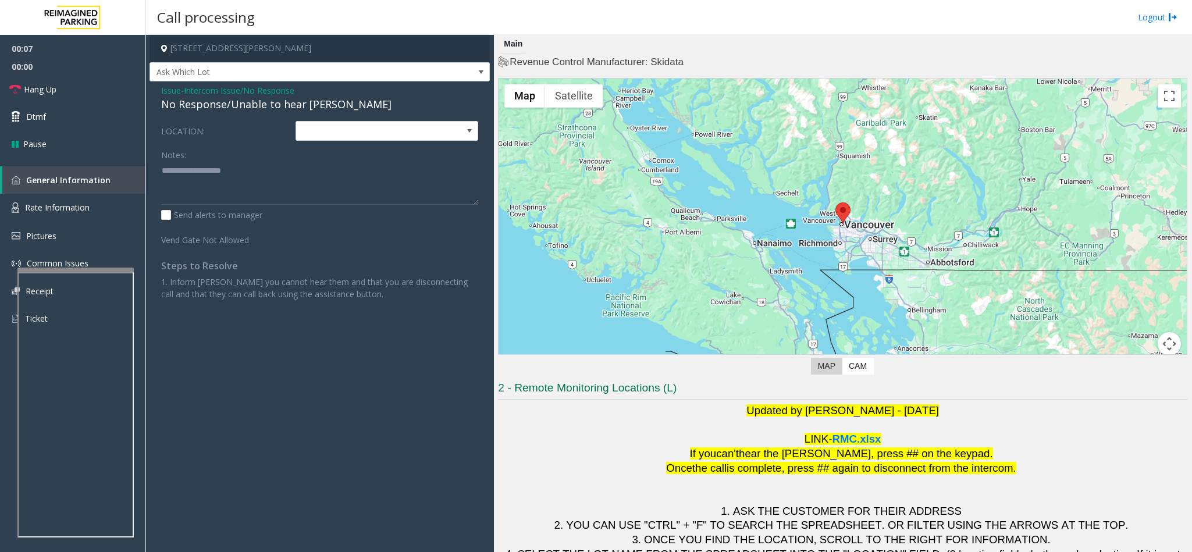
click at [241, 101] on div "No Response/Unable to hear [PERSON_NAME]" at bounding box center [319, 105] width 317 height 16
type textarea "**********"
click at [92, 94] on link "Hang Up" at bounding box center [72, 89] width 145 height 27
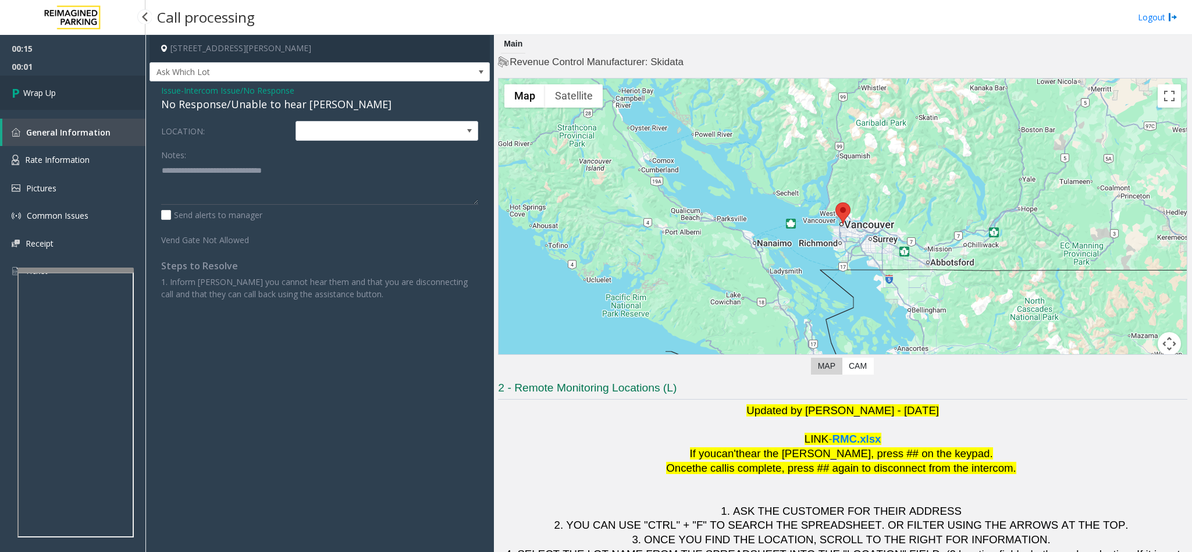
click at [92, 94] on link "Wrap Up" at bounding box center [72, 93] width 145 height 34
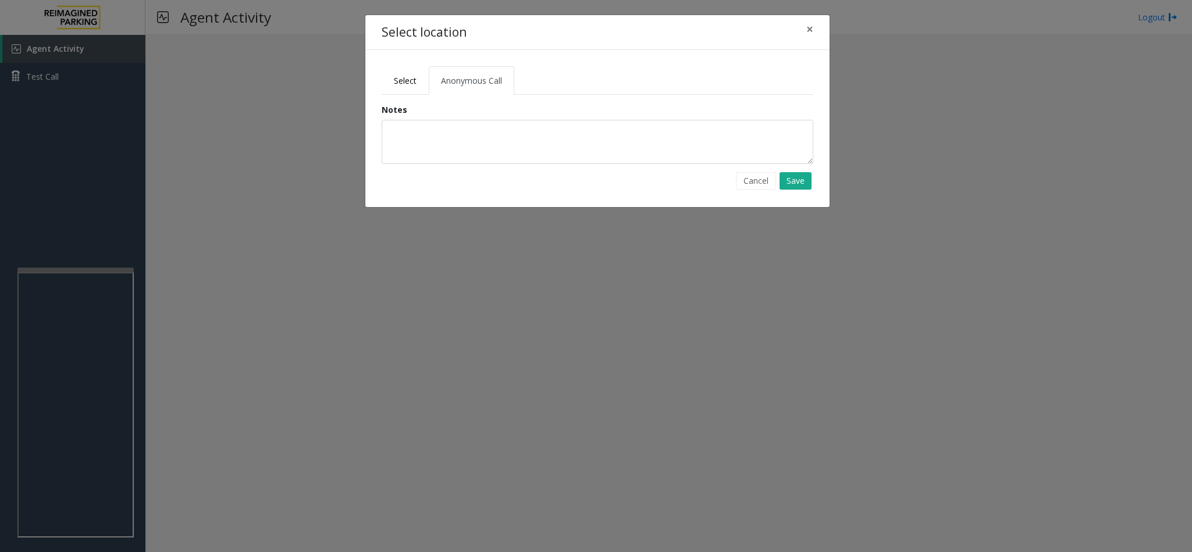
click at [393, 65] on div "Select Anonymous Call Clear Select Lot Number Location Name Address R86-52 Film…" at bounding box center [597, 128] width 464 height 157
click at [415, 80] on span "Select" at bounding box center [405, 80] width 23 height 11
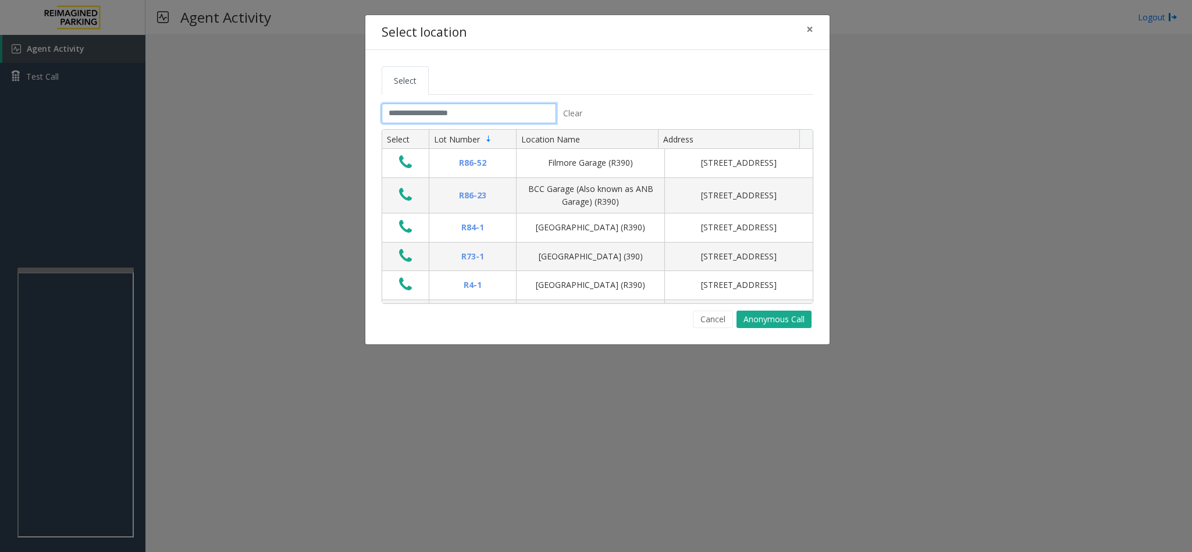
click at [476, 116] on input "text" at bounding box center [469, 114] width 174 height 20
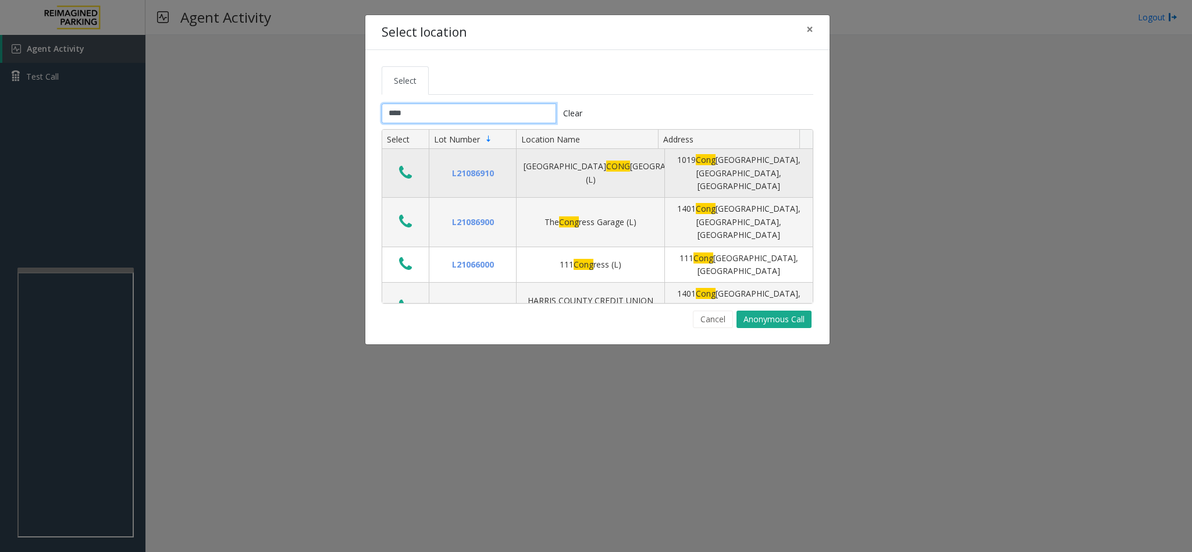
type input "****"
click at [407, 170] on icon "Data table" at bounding box center [405, 173] width 13 height 16
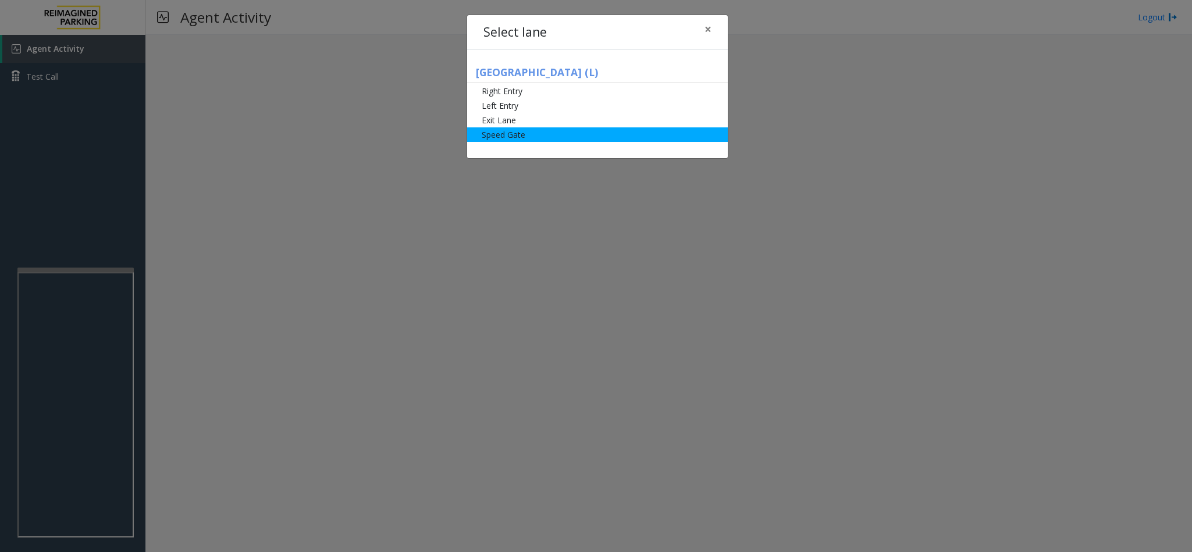
click at [526, 133] on li "Speed Gate" at bounding box center [597, 134] width 261 height 15
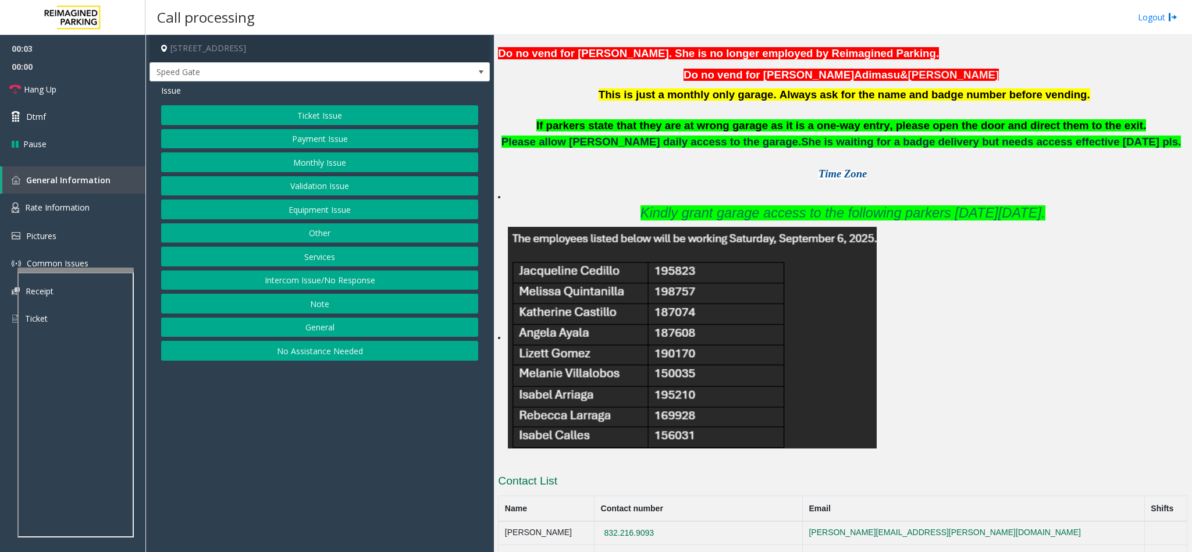
scroll to position [428, 0]
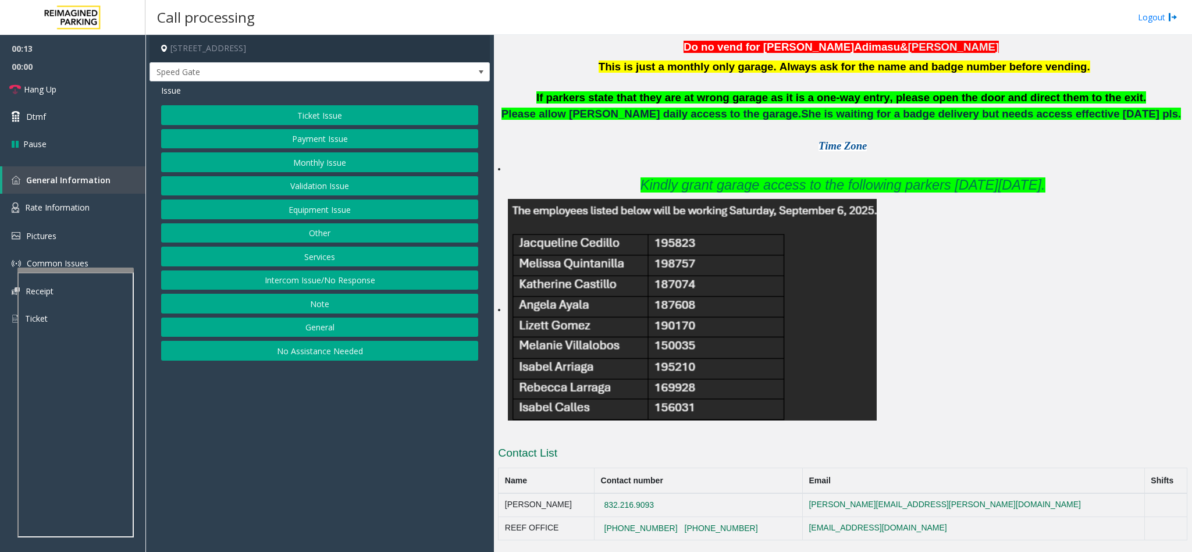
click at [325, 215] on button "Equipment Issue" at bounding box center [319, 210] width 317 height 20
click at [177, 91] on span "Issue" at bounding box center [171, 90] width 20 height 12
click at [321, 159] on button "Monthly Issue" at bounding box center [319, 162] width 317 height 20
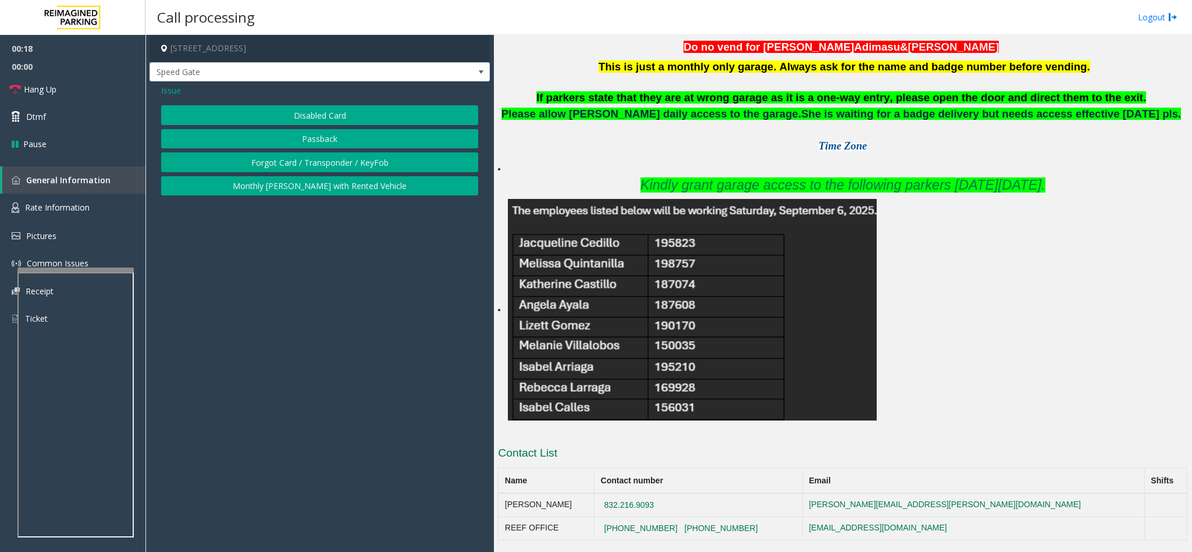
click at [339, 109] on button "Disabled Card" at bounding box center [319, 115] width 317 height 20
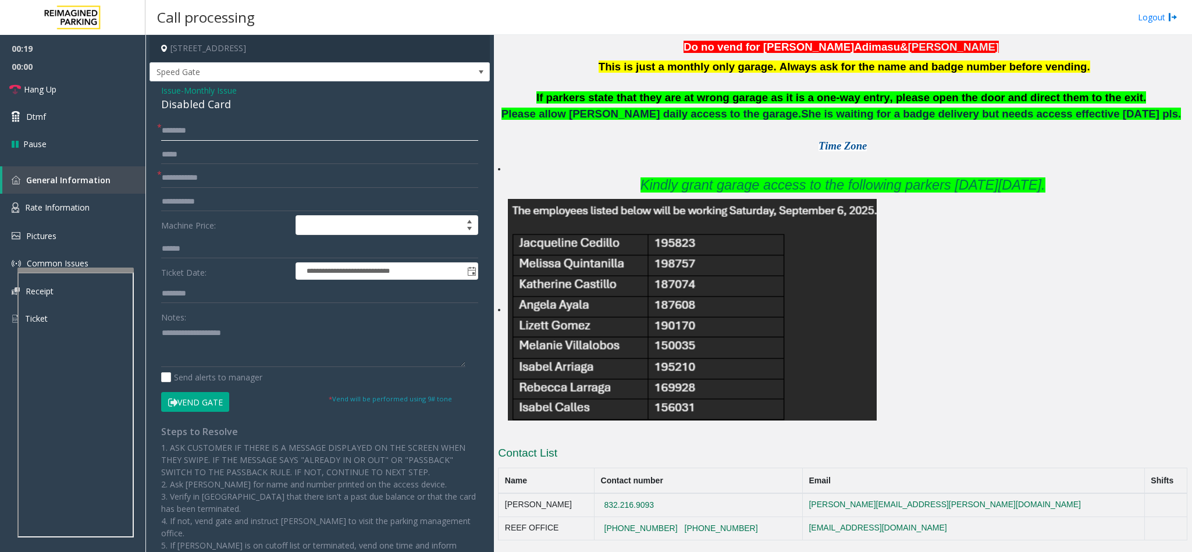
click at [188, 138] on input "text" at bounding box center [319, 131] width 317 height 20
click at [193, 401] on button "Vend Gate" at bounding box center [195, 402] width 68 height 20
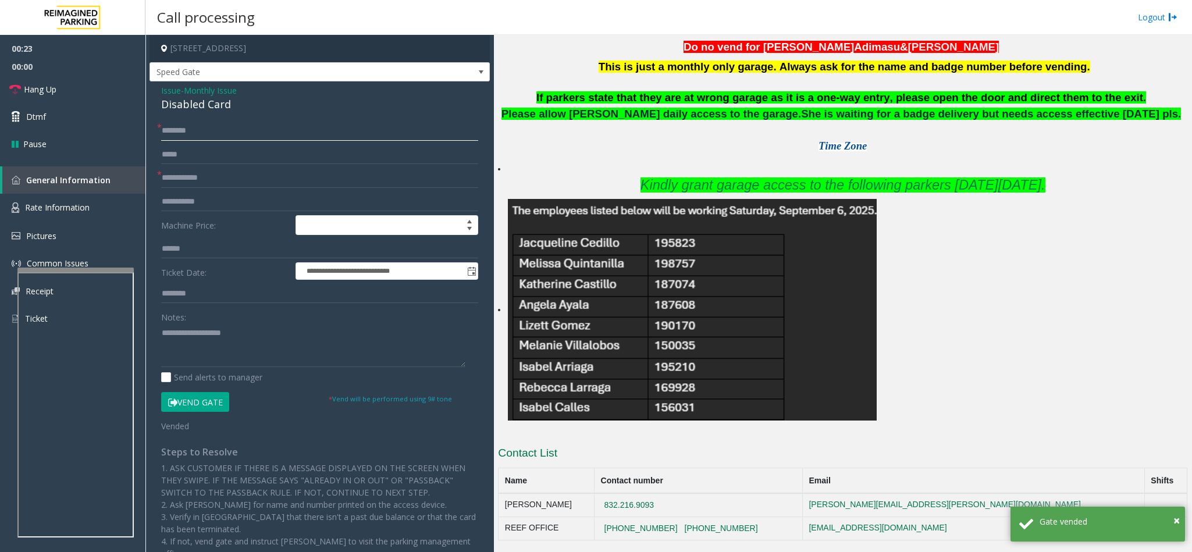
click at [183, 135] on input "text" at bounding box center [319, 131] width 317 height 20
type input "**********"
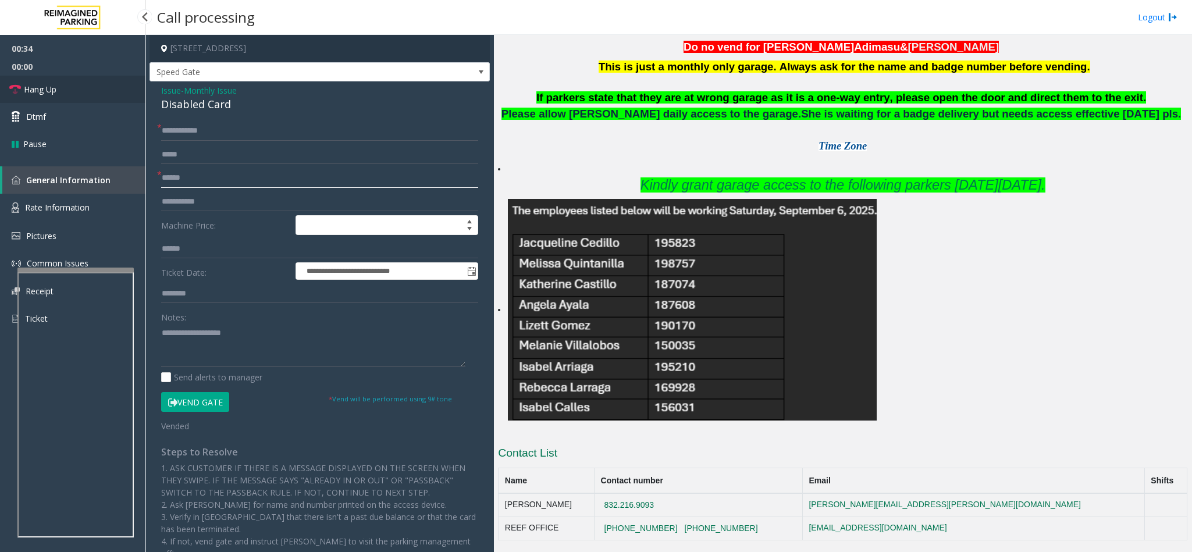
type input "******"
click at [99, 84] on link "Hang Up" at bounding box center [72, 89] width 145 height 27
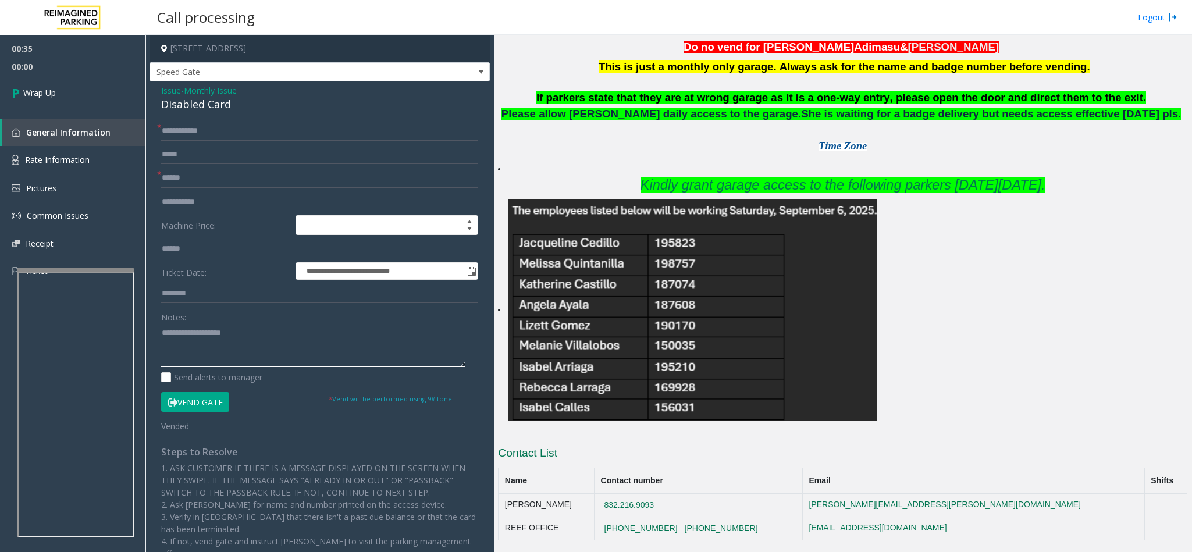
click at [197, 351] on textarea at bounding box center [313, 345] width 304 height 44
type textarea "**********"
click at [93, 105] on link "Wrap Up" at bounding box center [72, 93] width 145 height 34
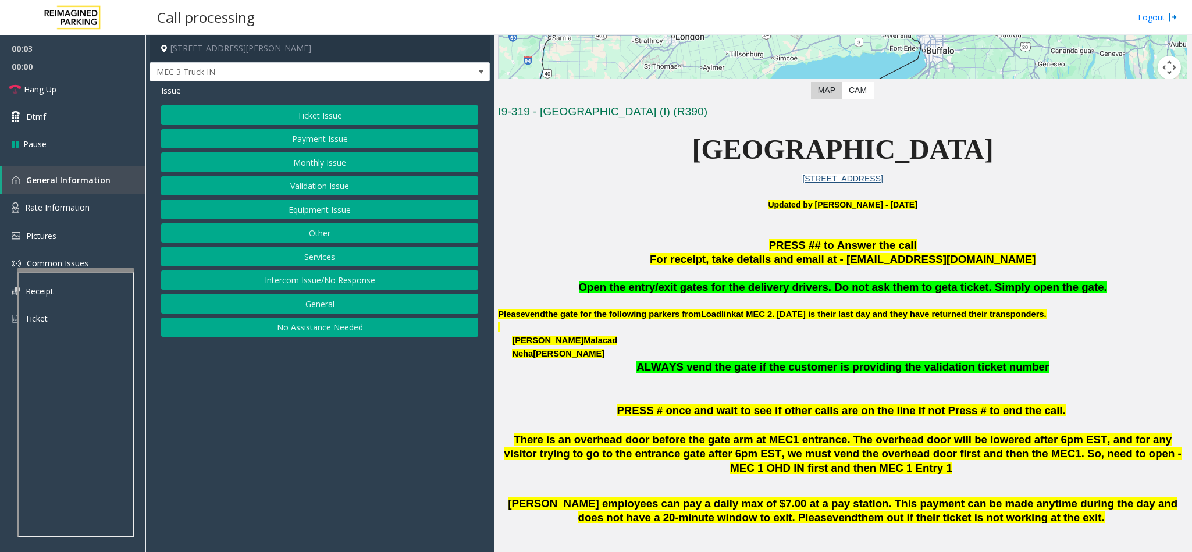
scroll to position [262, 0]
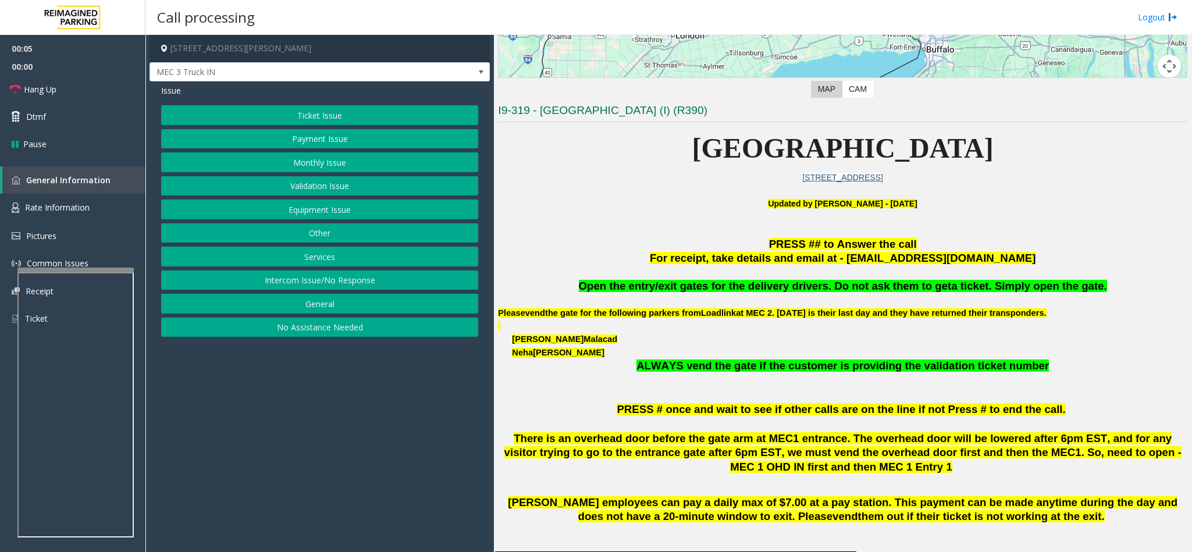
click at [271, 216] on button "Equipment Issue" at bounding box center [319, 210] width 317 height 20
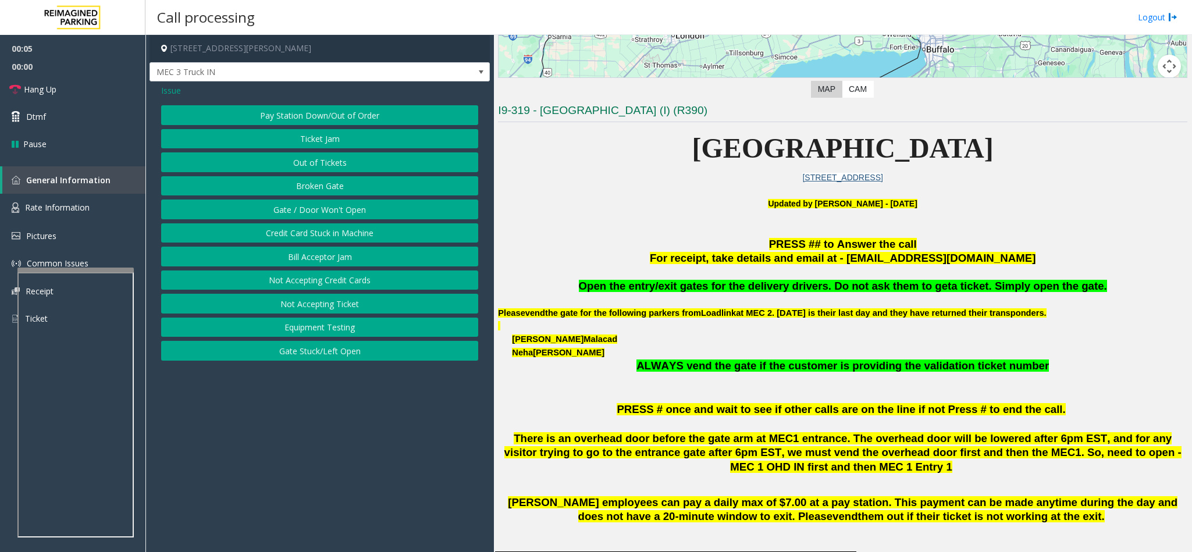
click at [274, 210] on button "Gate / Door Won't Open" at bounding box center [319, 210] width 317 height 20
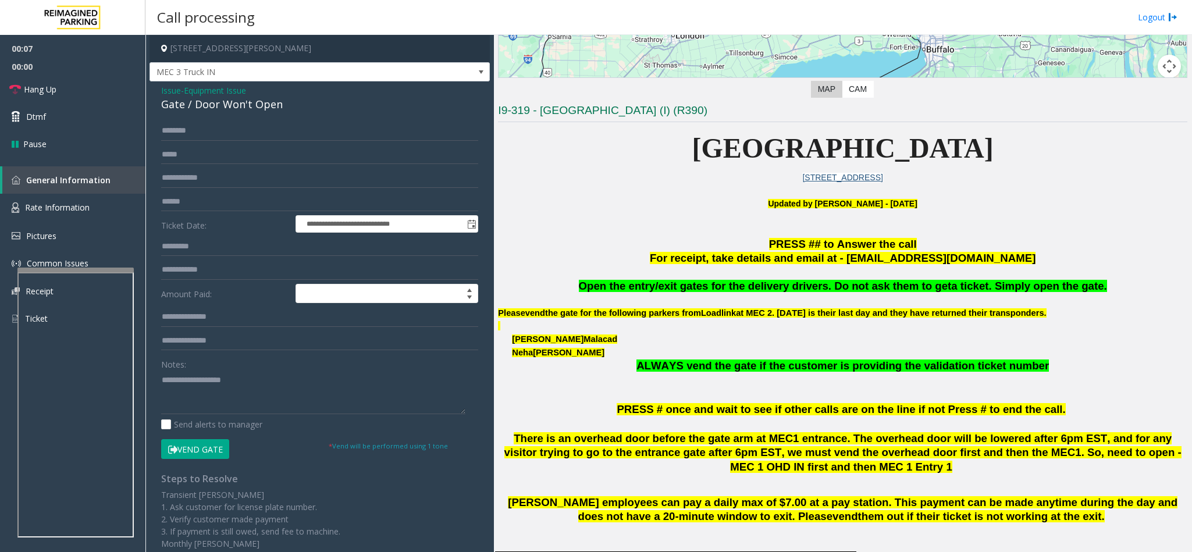
click at [197, 446] on button "Vend Gate" at bounding box center [195, 449] width 68 height 20
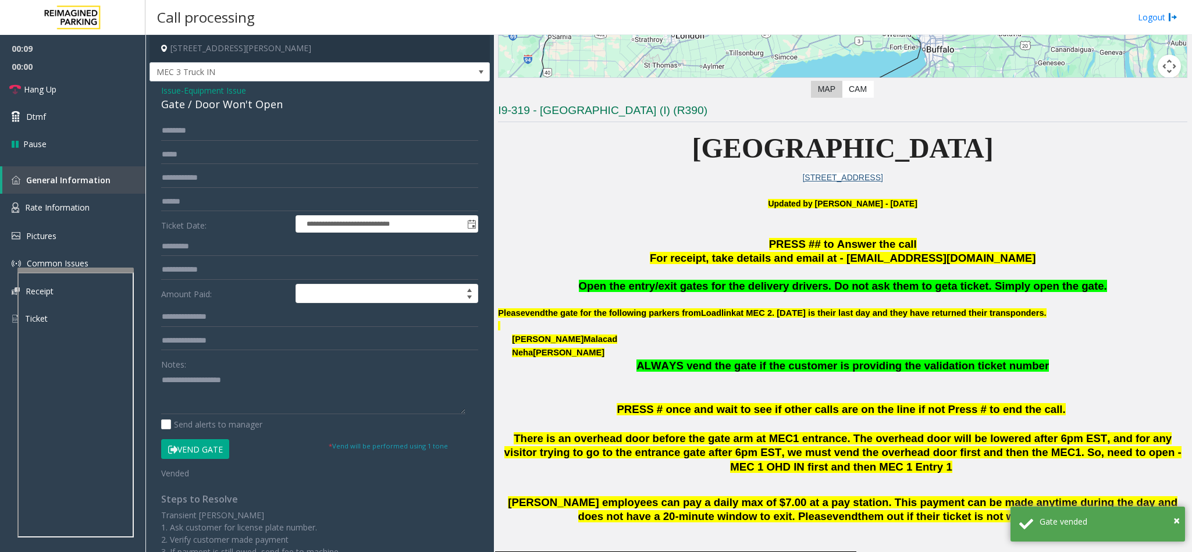
click at [688, 286] on span "Open the entry/exit gates for the delivery drivers. Do not ask them to get" at bounding box center [765, 286] width 373 height 12
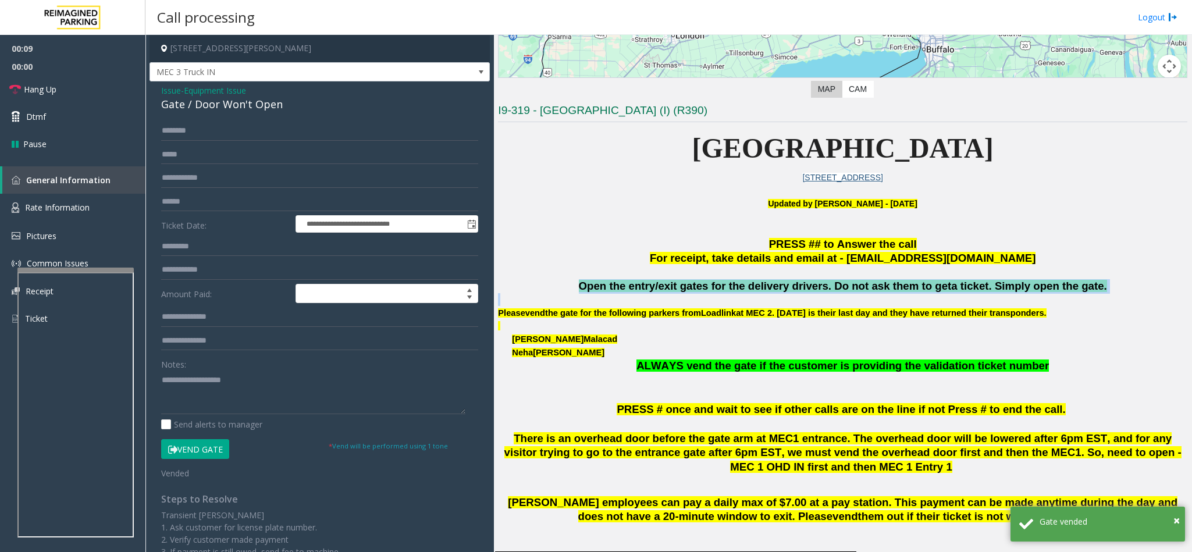
click at [688, 286] on span "Open the entry/exit gates for the delivery drivers. Do not ask them to get" at bounding box center [765, 286] width 373 height 12
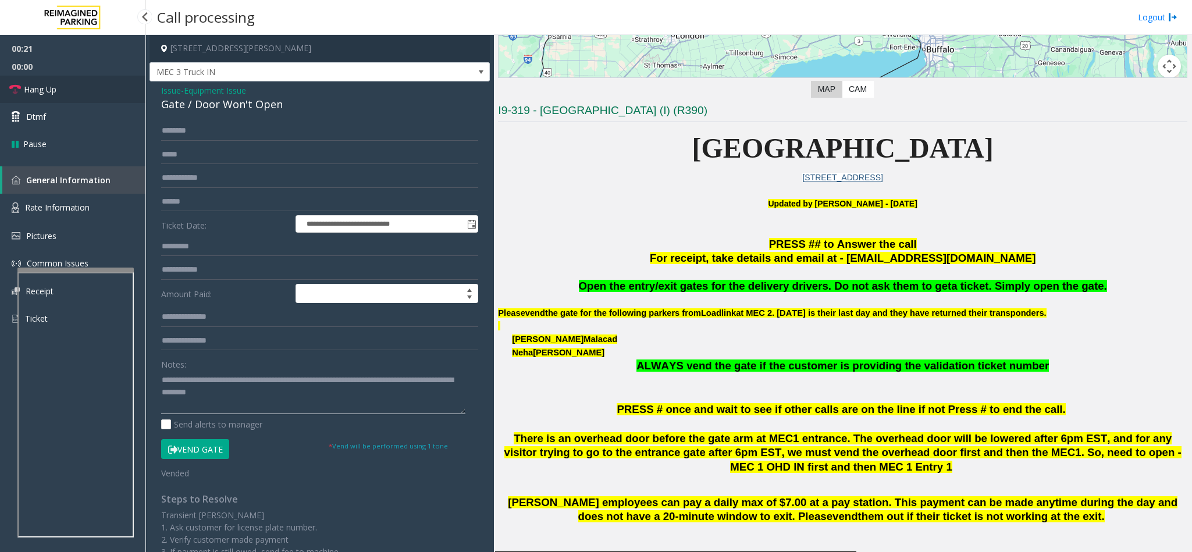
type textarea "**********"
click at [74, 91] on link "Hang Up" at bounding box center [72, 89] width 145 height 27
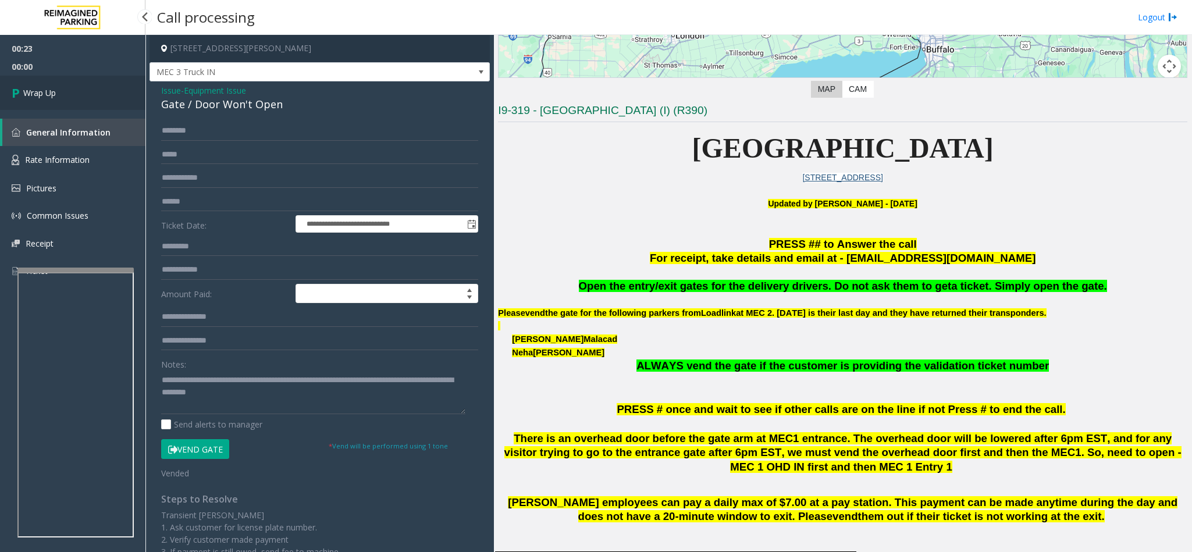
click at [74, 91] on link "Wrap Up" at bounding box center [72, 93] width 145 height 34
